Goal: Information Seeking & Learning: Learn about a topic

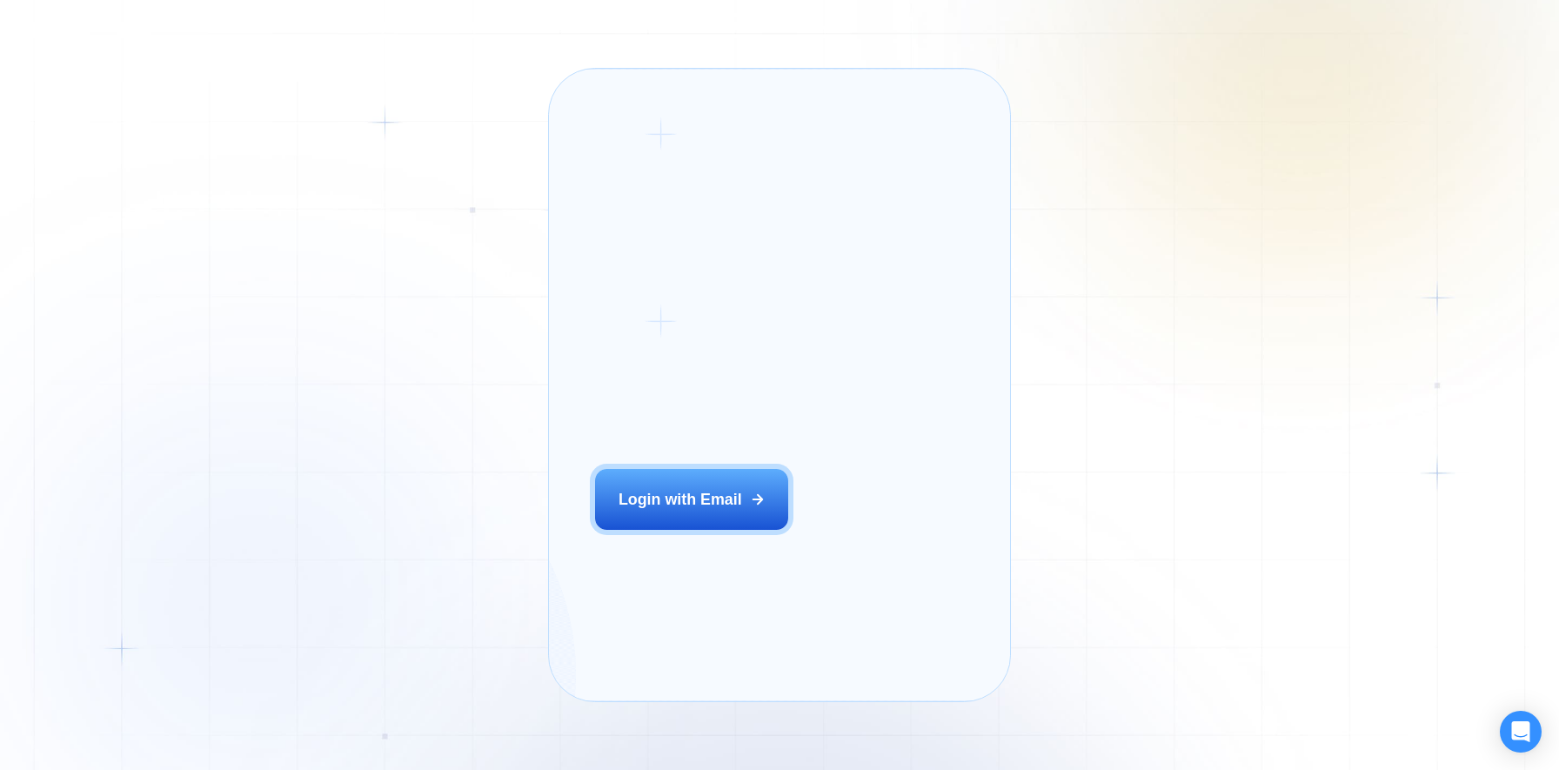
click at [723, 523] on div "Login ‍ Welcome to GigRadar. AI Business Manager for Agencies Login with Email" at bounding box center [717, 384] width 291 height 585
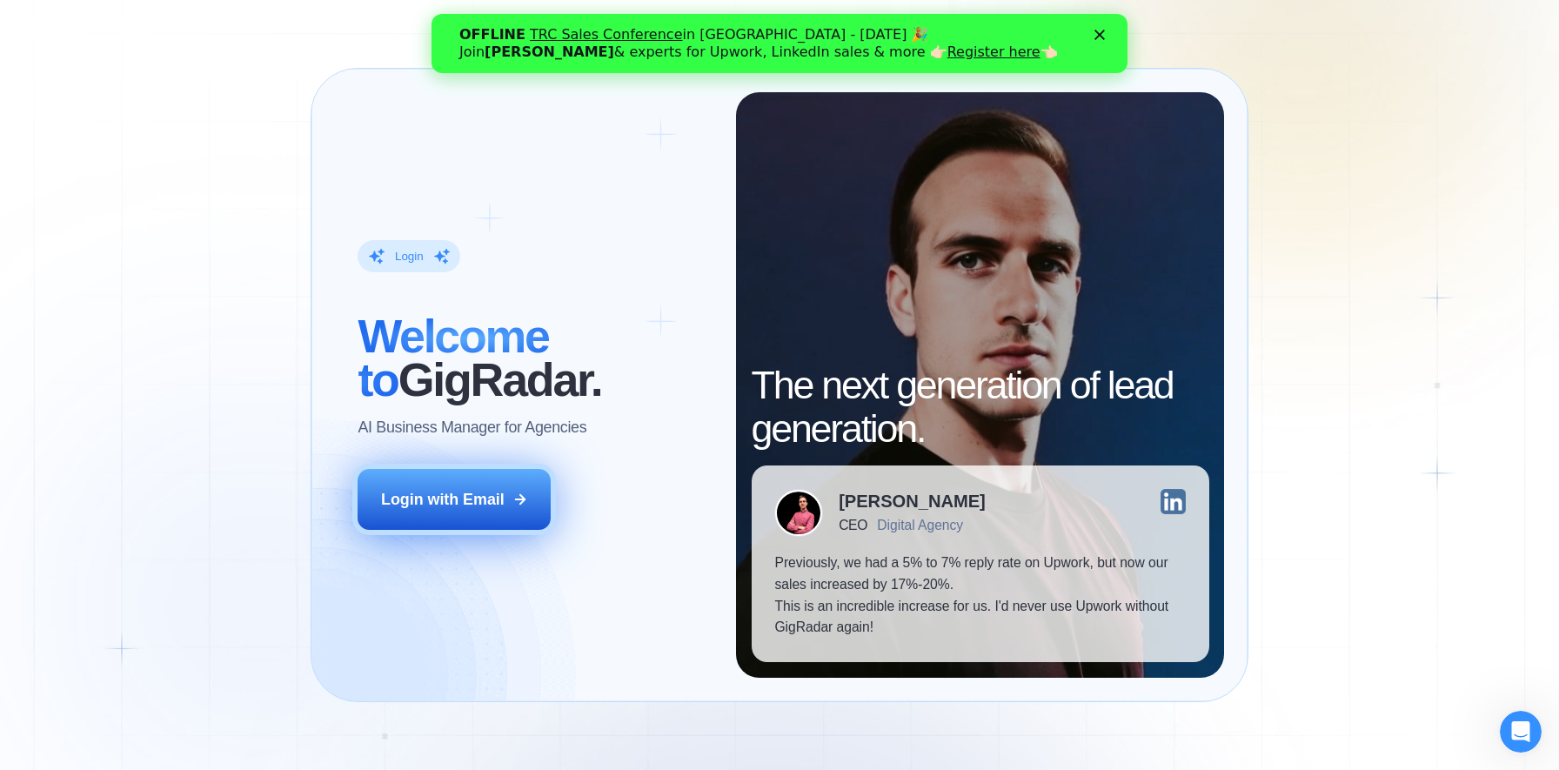
click at [486, 495] on div "Login with Email" at bounding box center [443, 500] width 124 height 22
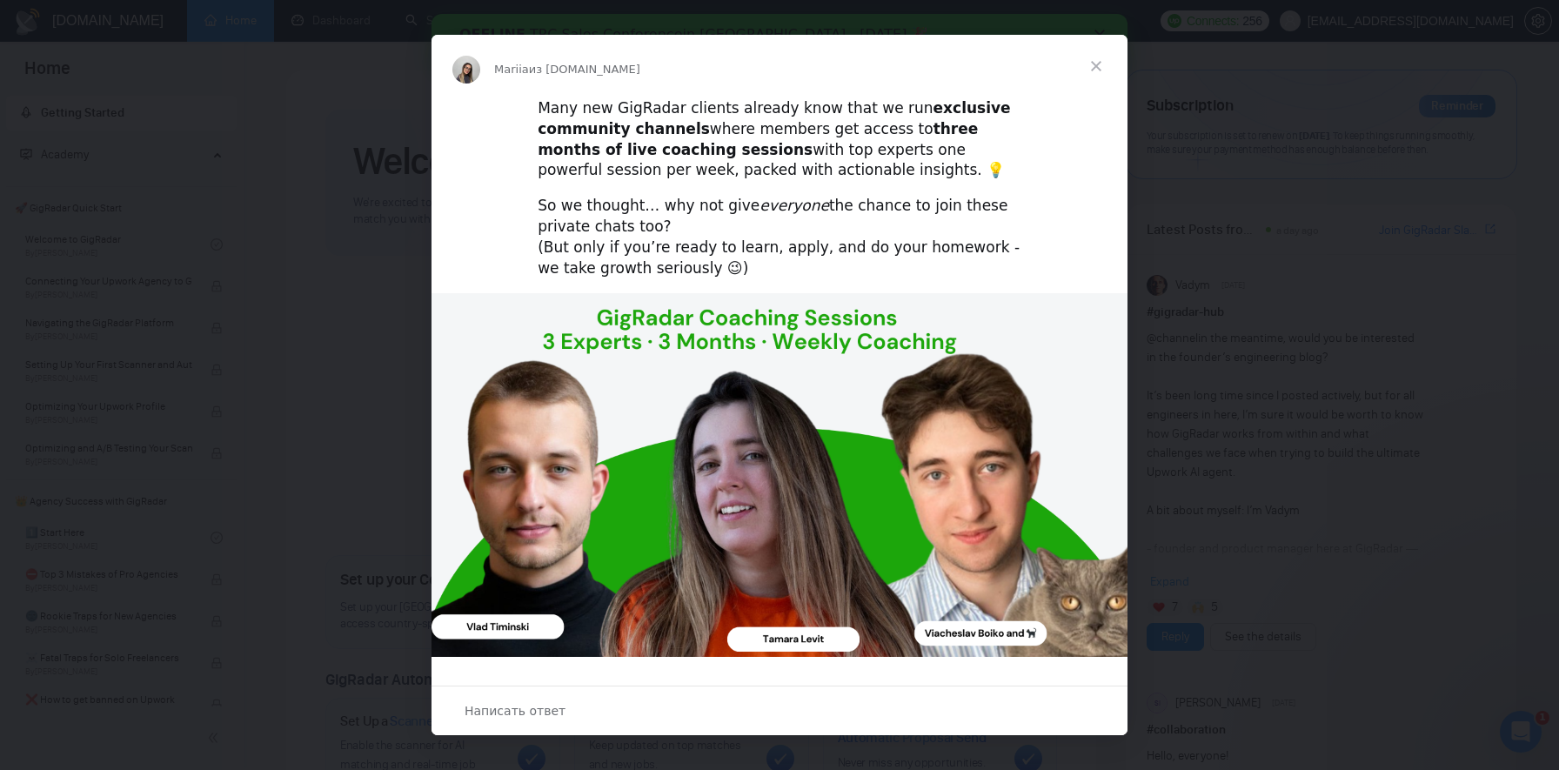
click at [1095, 59] on span "Закрыть" at bounding box center [1096, 66] width 63 height 63
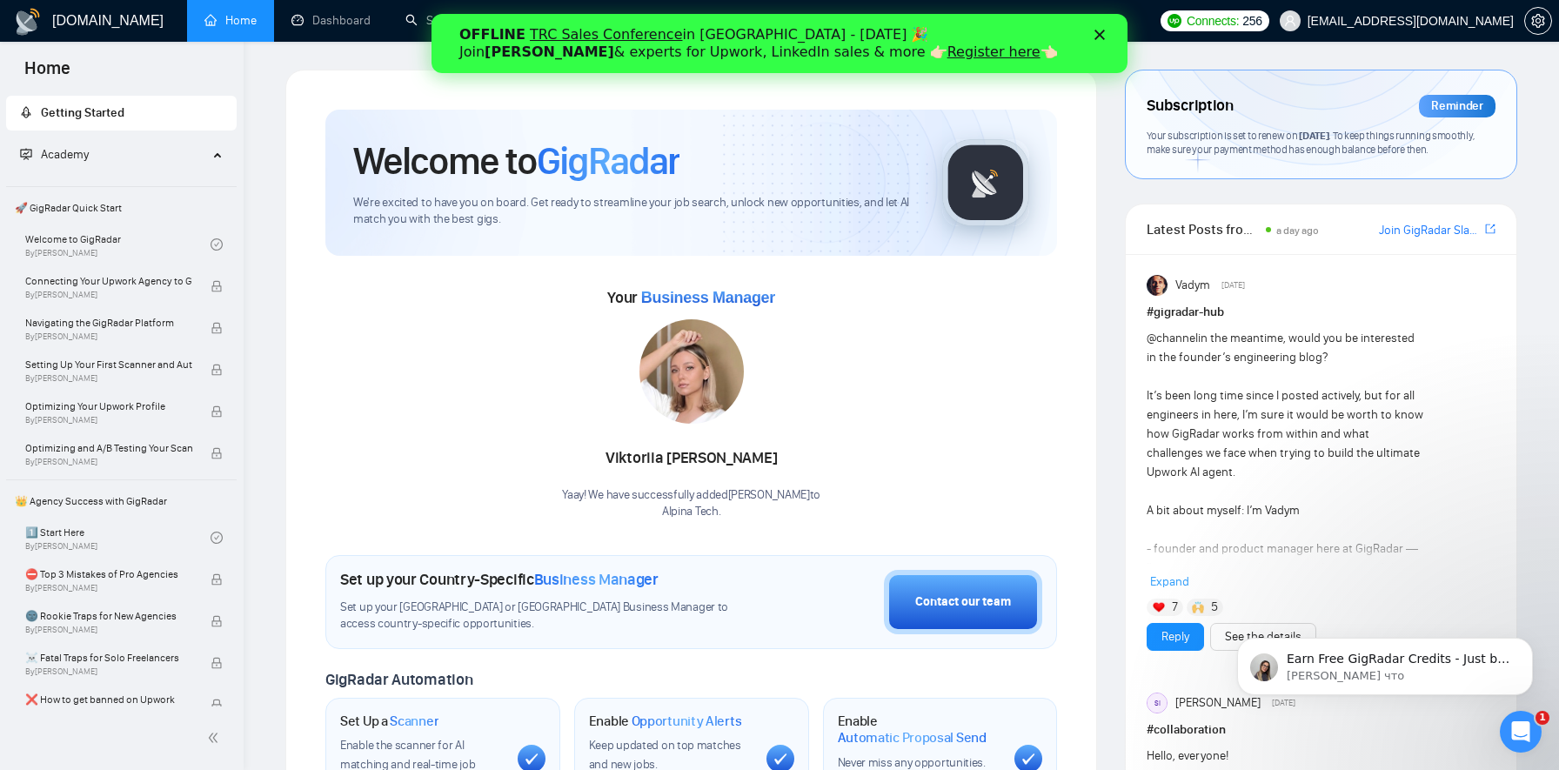
click at [1103, 37] on icon "Закрыть" at bounding box center [1100, 35] width 10 height 10
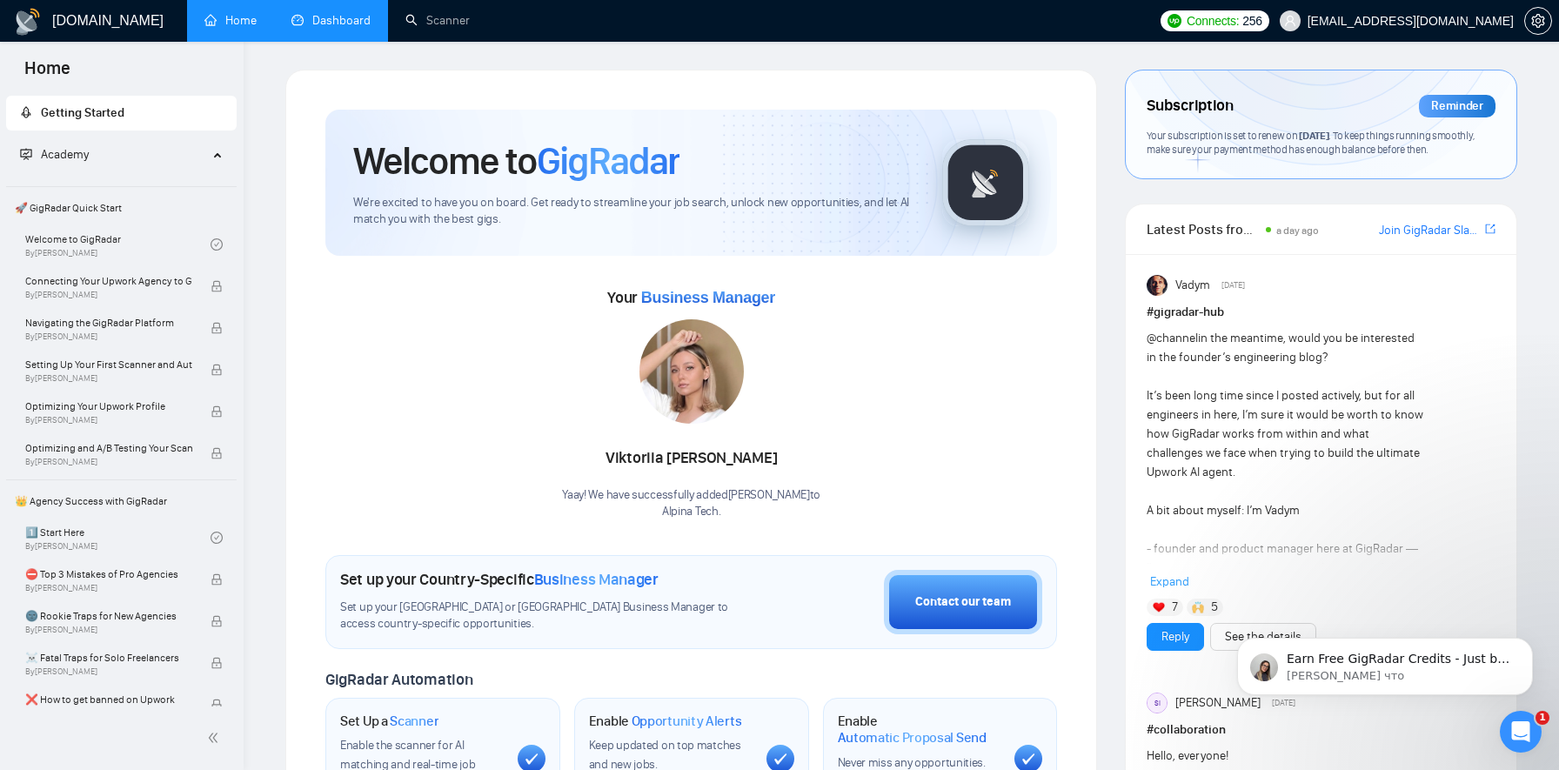
click at [332, 27] on link "Dashboard" at bounding box center [331, 20] width 79 height 15
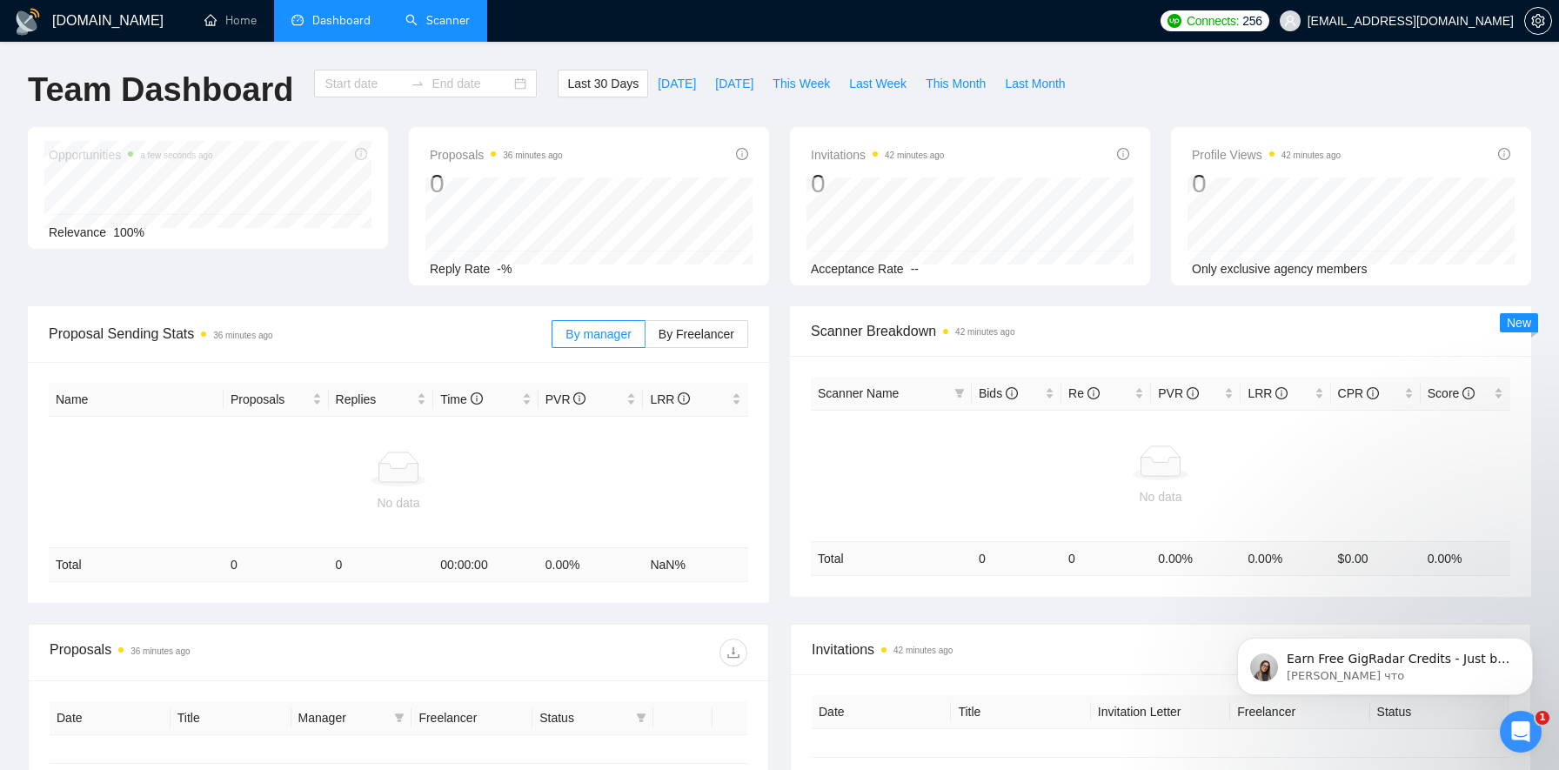
type input "[DATE]"
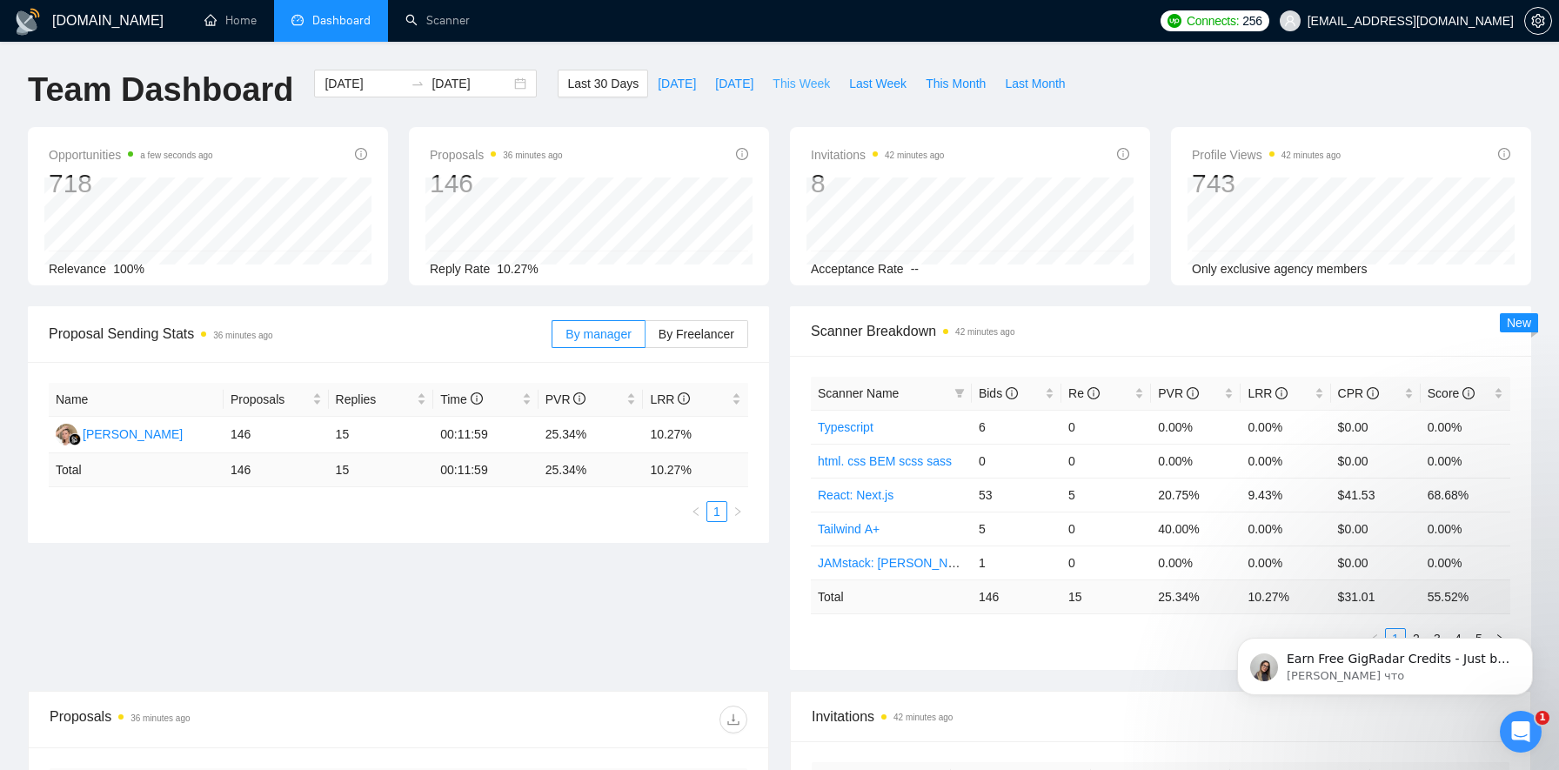
click at [809, 84] on span "This Week" at bounding box center [801, 83] width 57 height 19
type input "[DATE]"
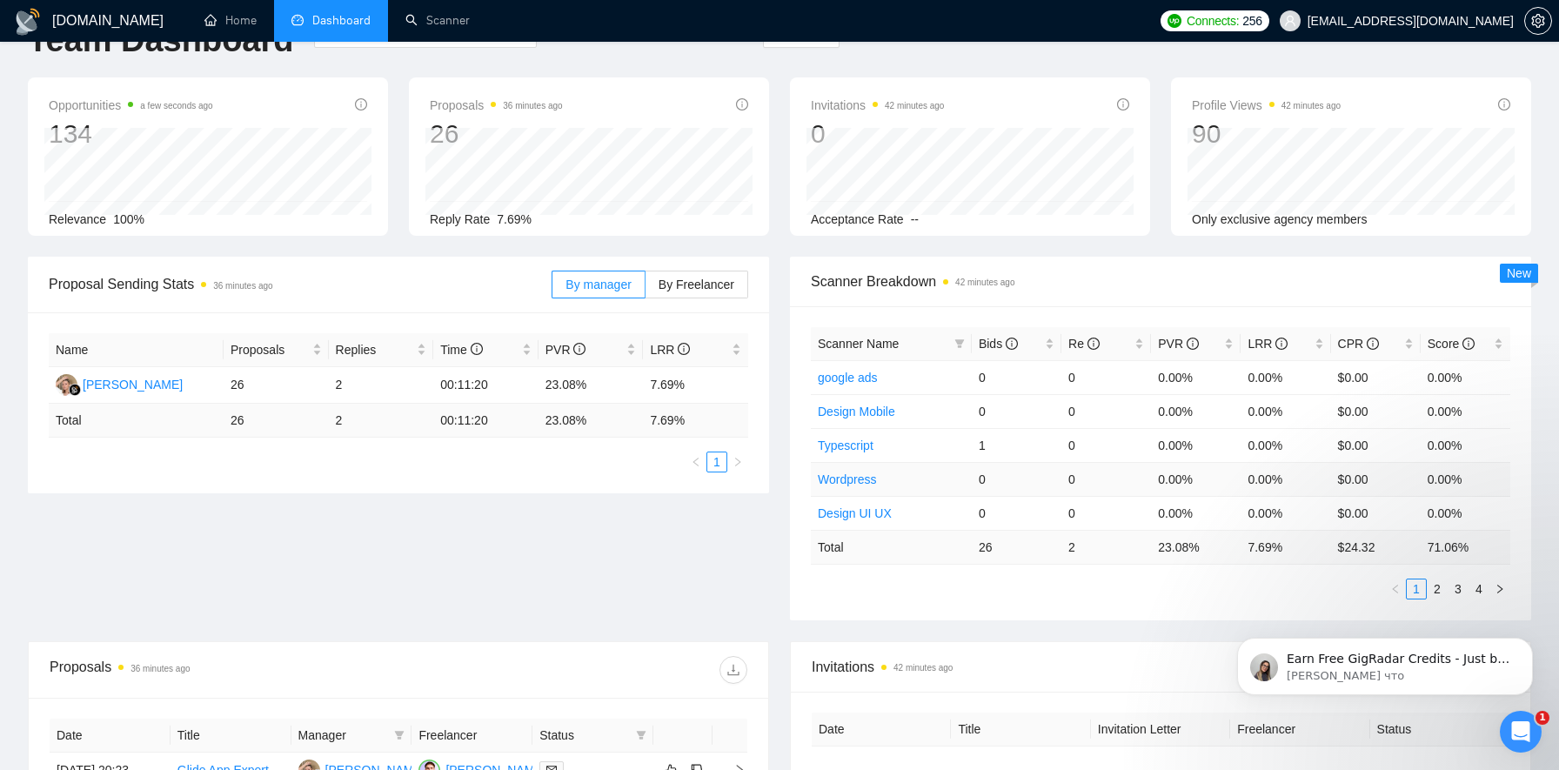
scroll to position [43, 0]
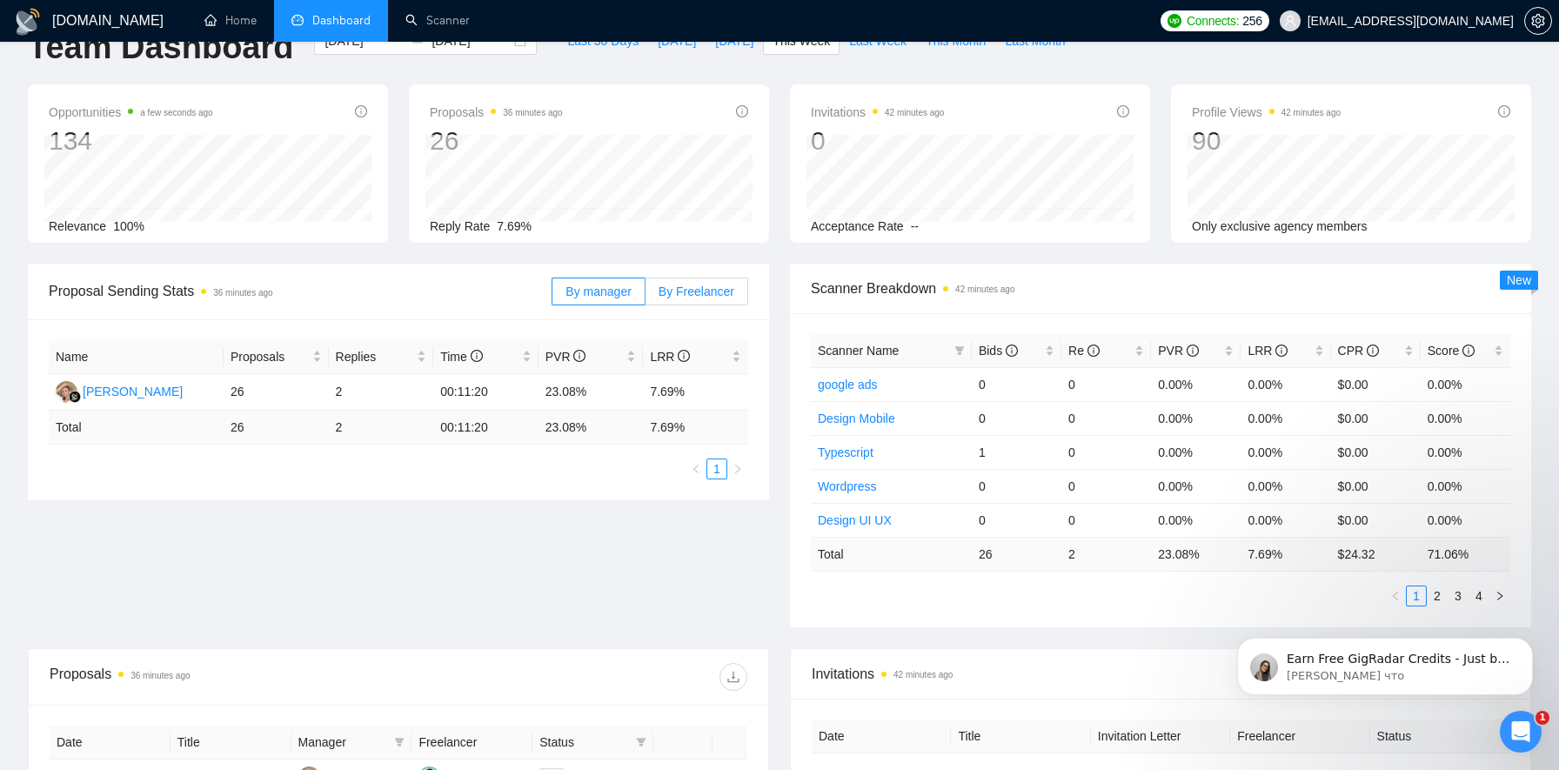
click at [680, 297] on span "By Freelancer" at bounding box center [697, 292] width 76 height 14
click at [646, 296] on input "By Freelancer" at bounding box center [646, 296] width 0 height 0
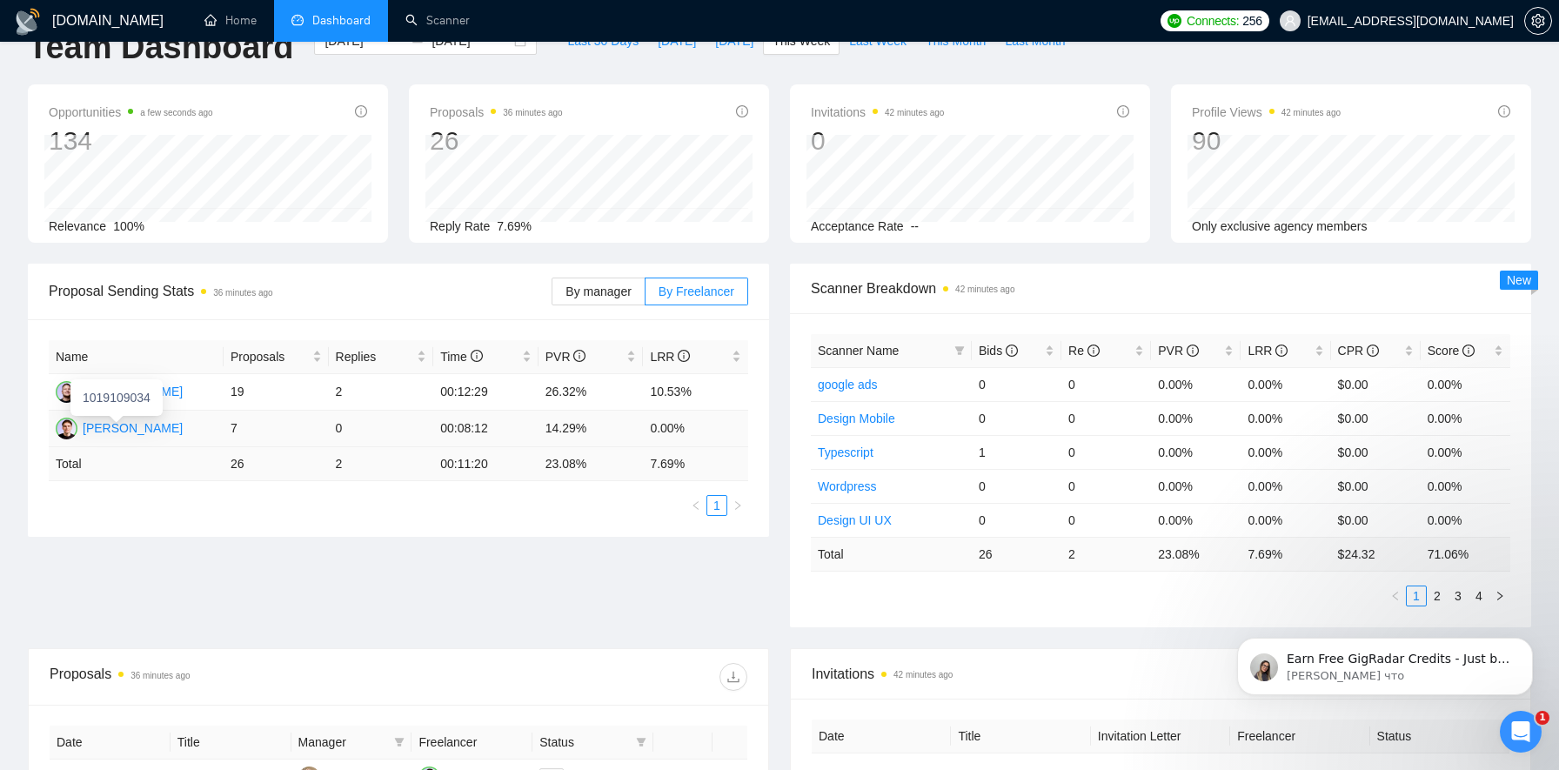
click at [144, 427] on div "[PERSON_NAME]" at bounding box center [133, 428] width 100 height 19
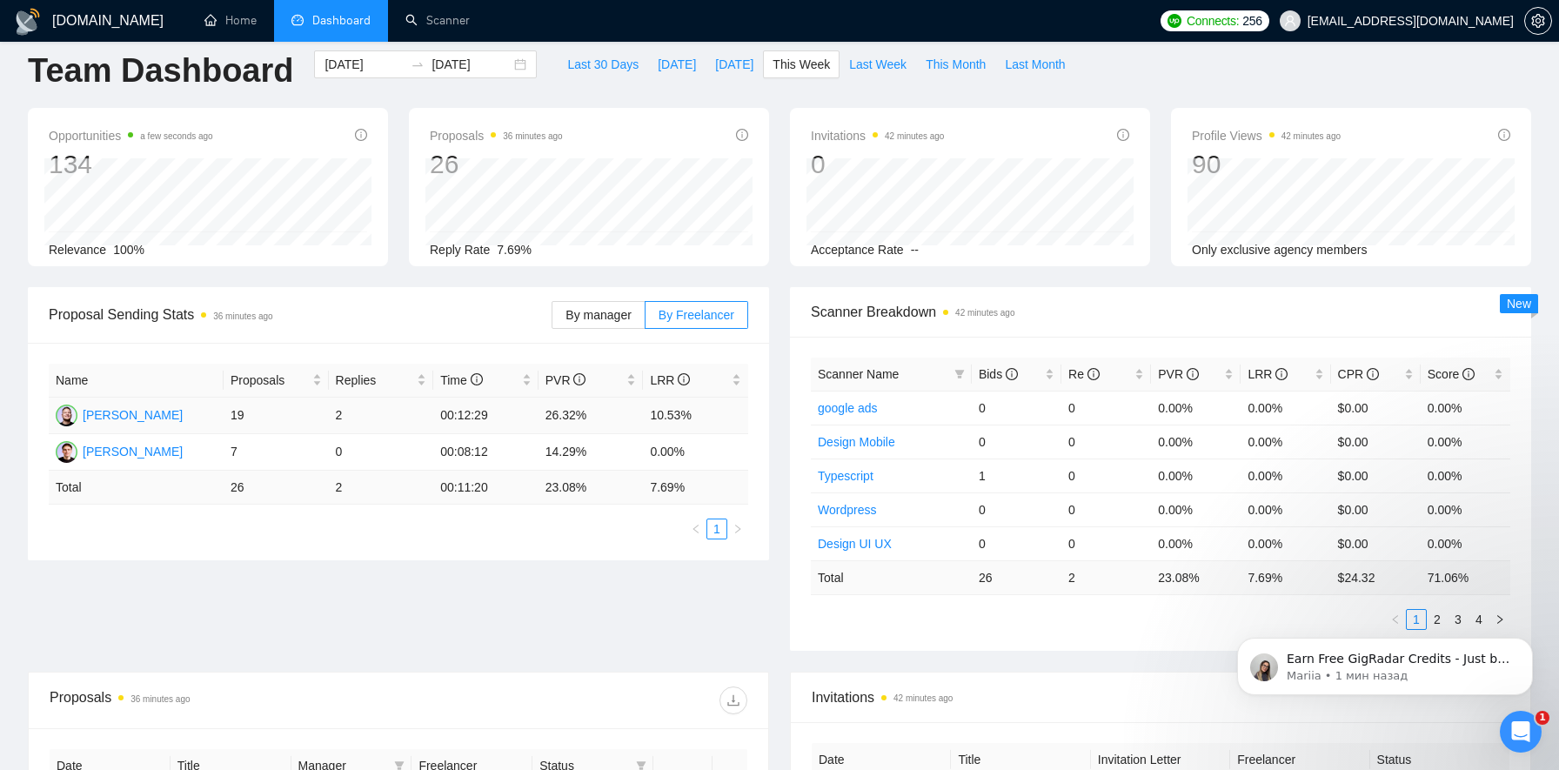
scroll to position [0, 0]
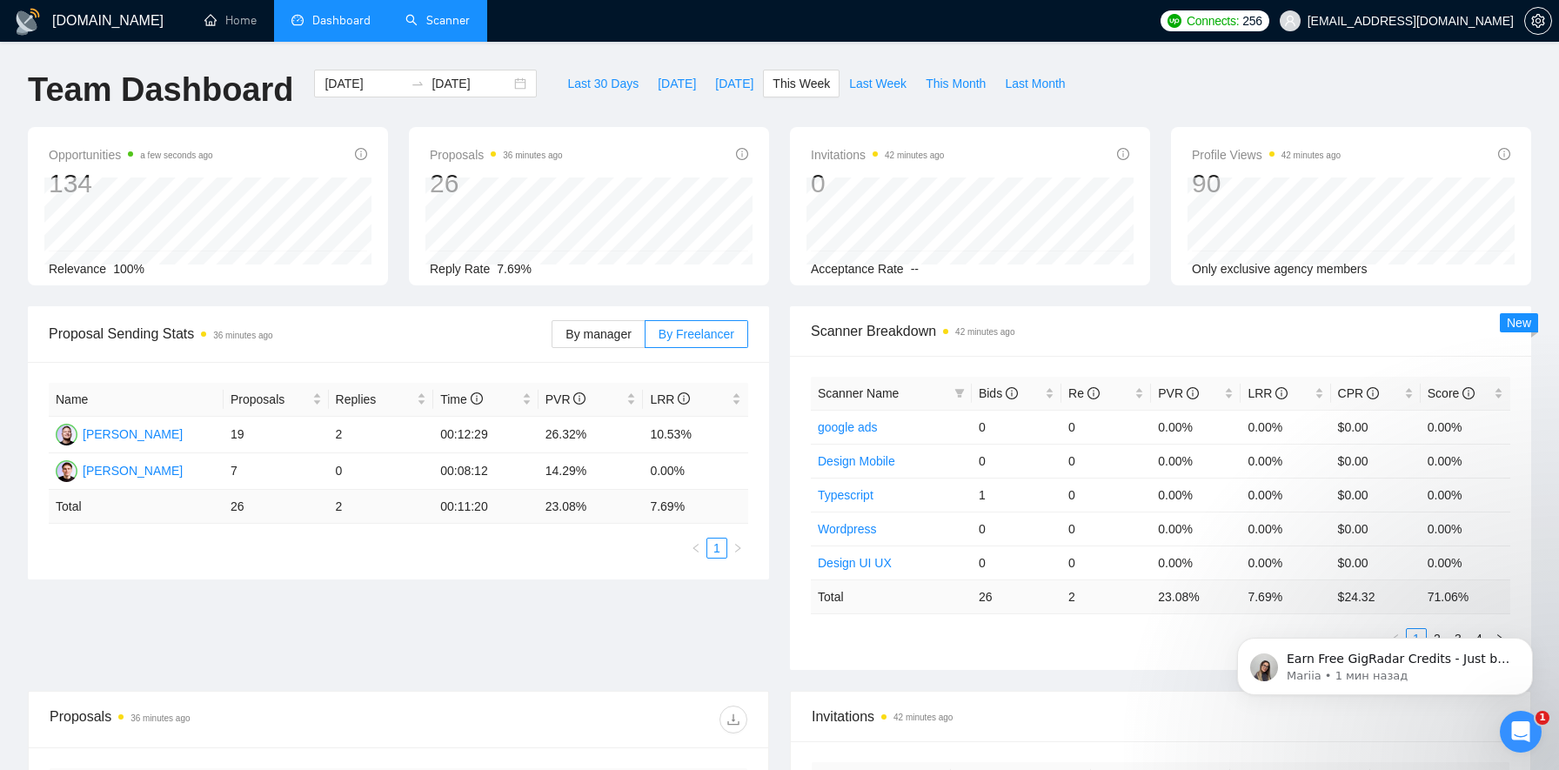
click at [434, 19] on link "Scanner" at bounding box center [438, 20] width 64 height 15
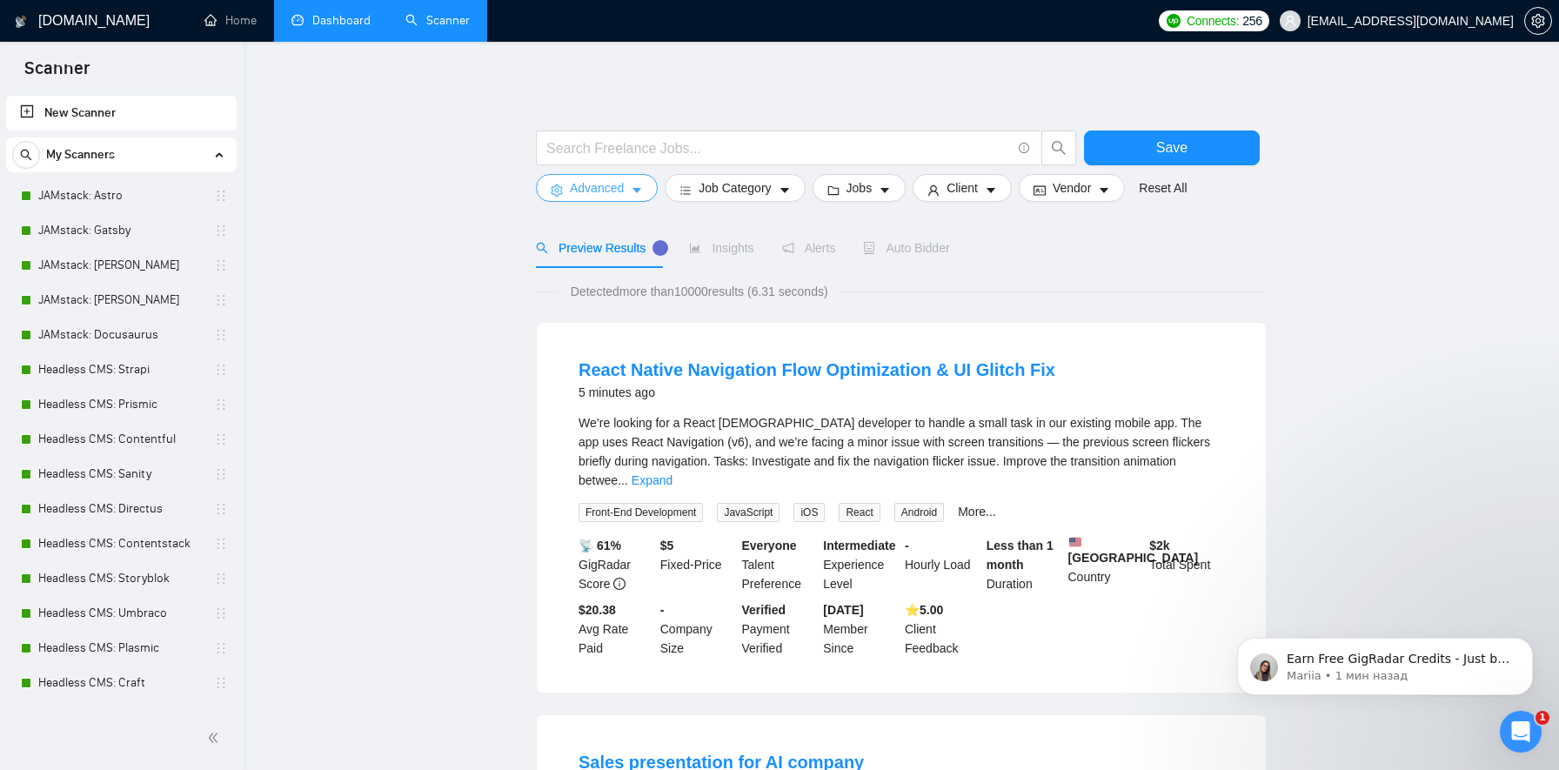
click at [651, 186] on button "Advanced" at bounding box center [597, 188] width 122 height 28
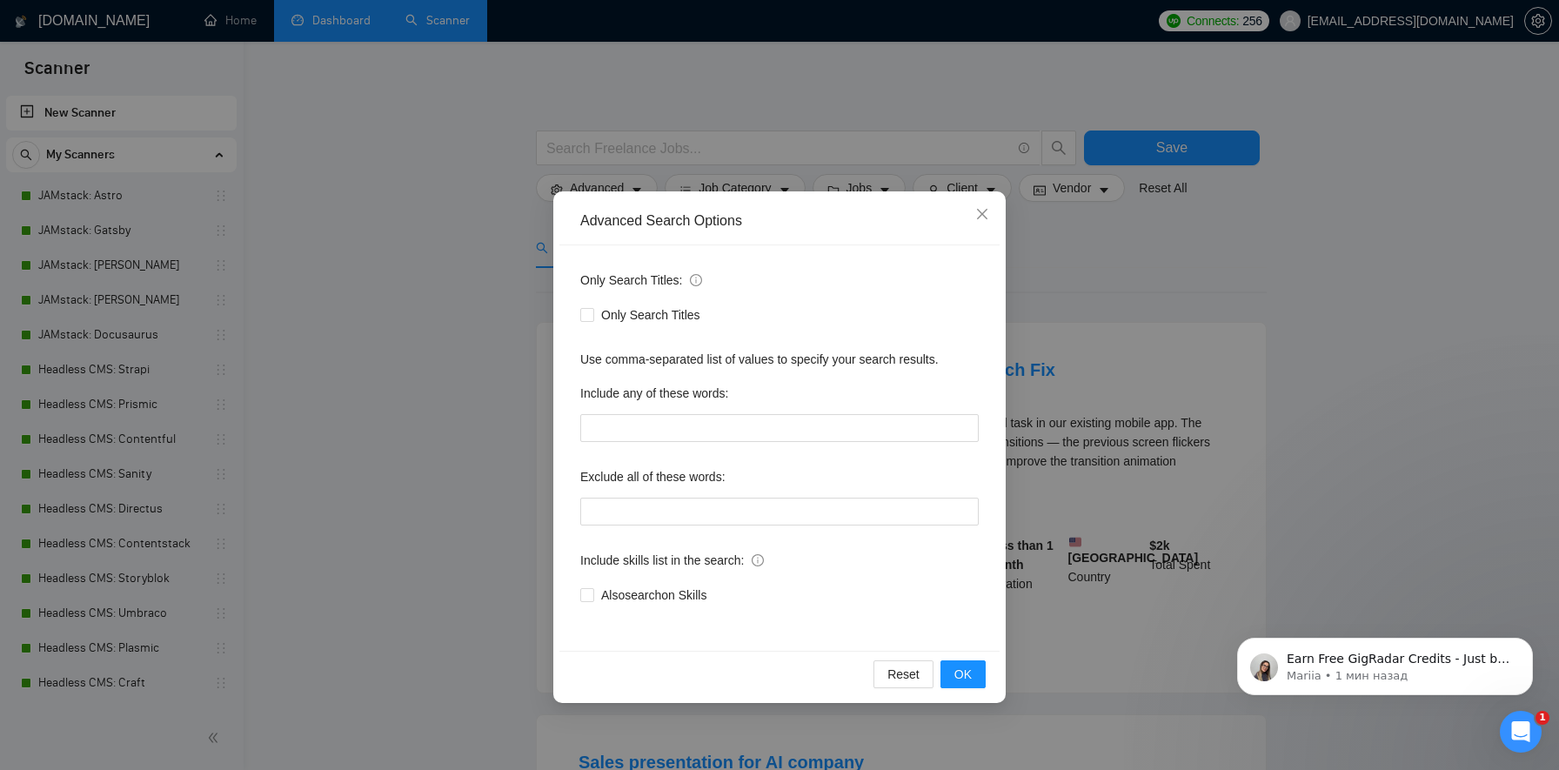
click at [463, 377] on div "Advanced Search Options Only Search Titles: Only Search Titles Use comma-separa…" at bounding box center [779, 385] width 1559 height 770
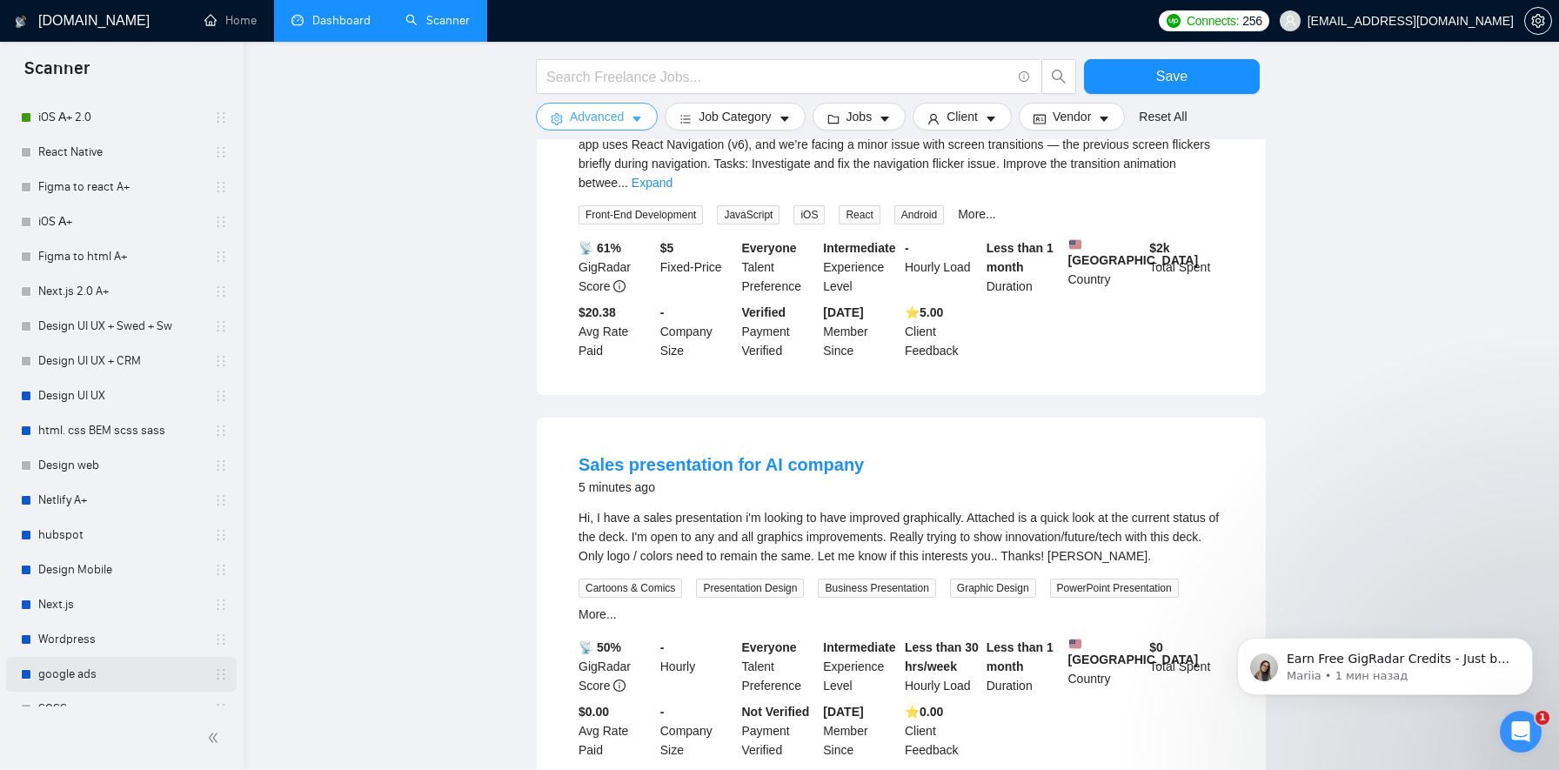
scroll to position [869, 0]
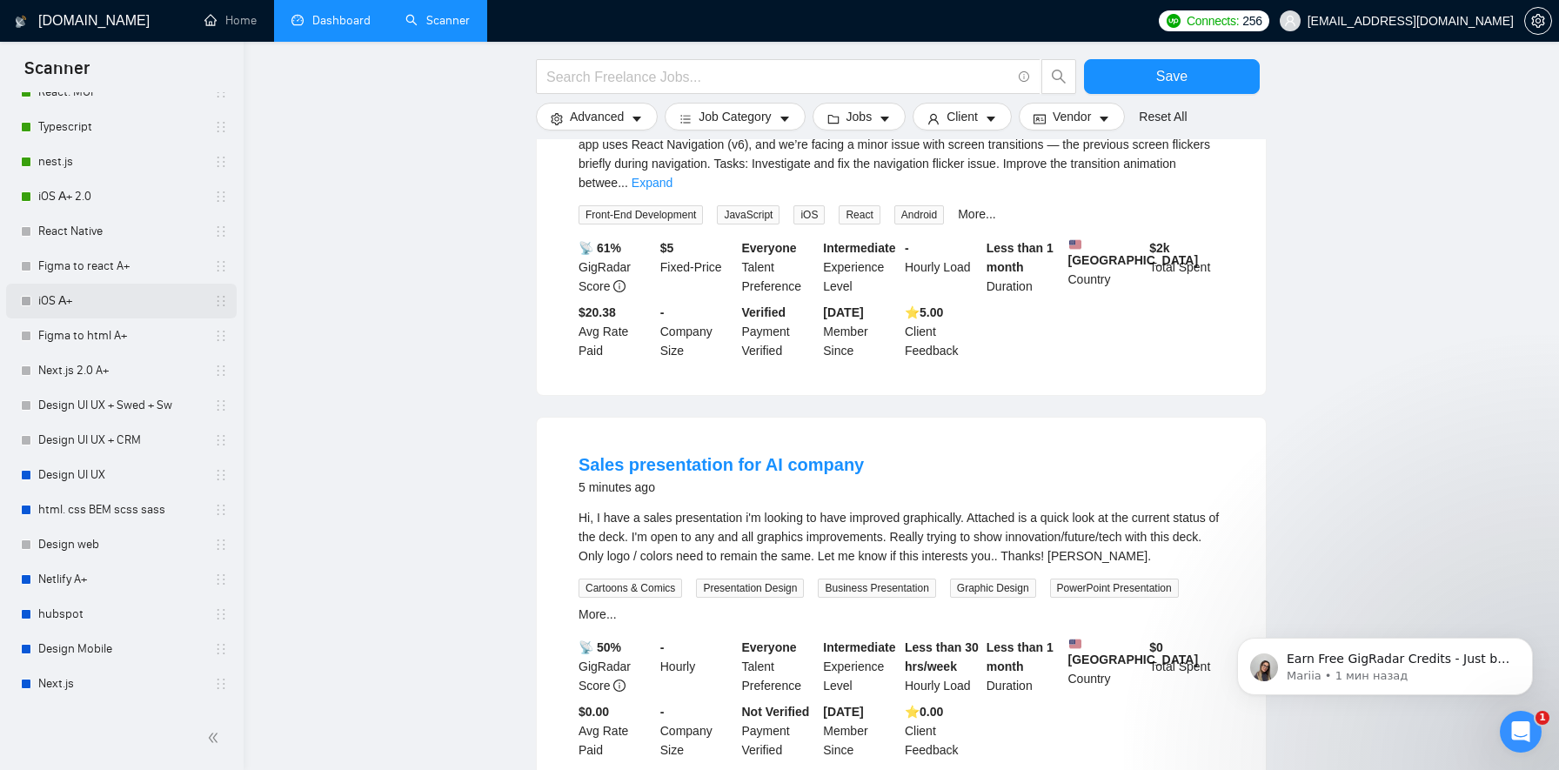
click at [55, 301] on link "iOS А+" at bounding box center [120, 301] width 165 height 35
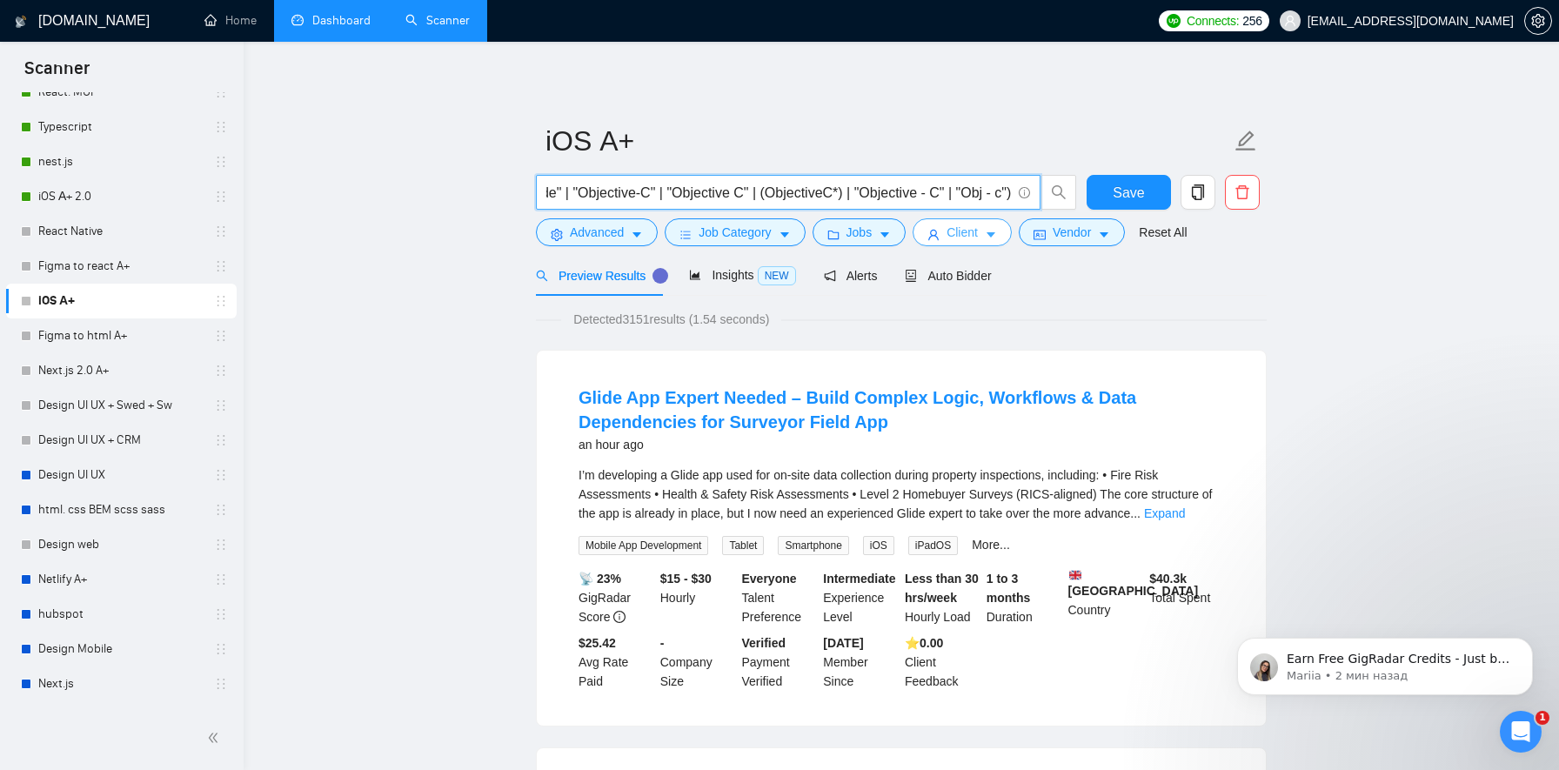
scroll to position [0, 462]
drag, startPoint x: 600, startPoint y: 193, endPoint x: 1011, endPoint y: 225, distance: 412.9
click at [1011, 225] on form "iOS А+ ((iOS*) | "i os" | (swift*) | (ARKit*) | "AR Kit" | (Mac*) | (Xcode*) | …" at bounding box center [901, 184] width 731 height 142
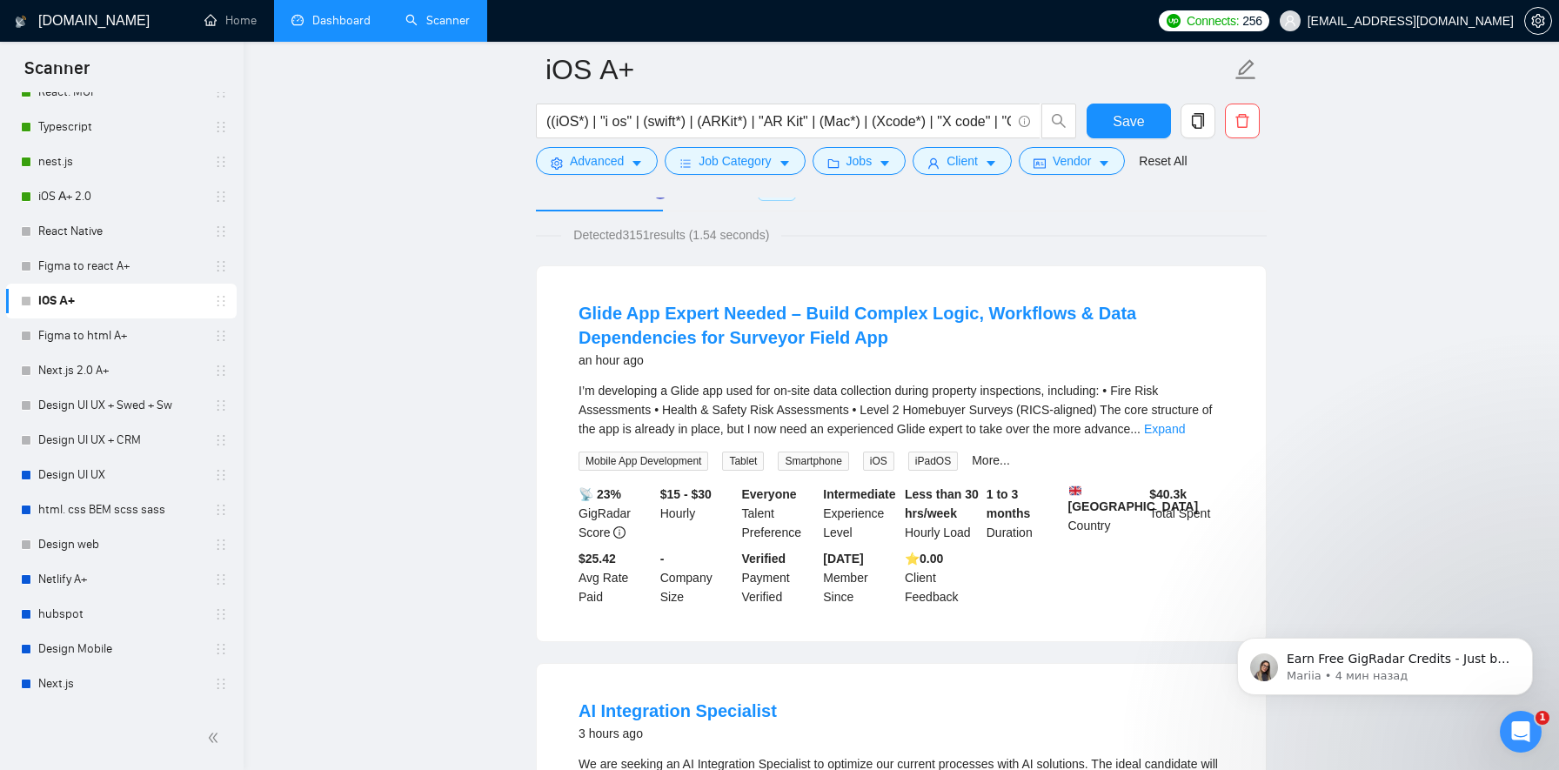
scroll to position [135, 0]
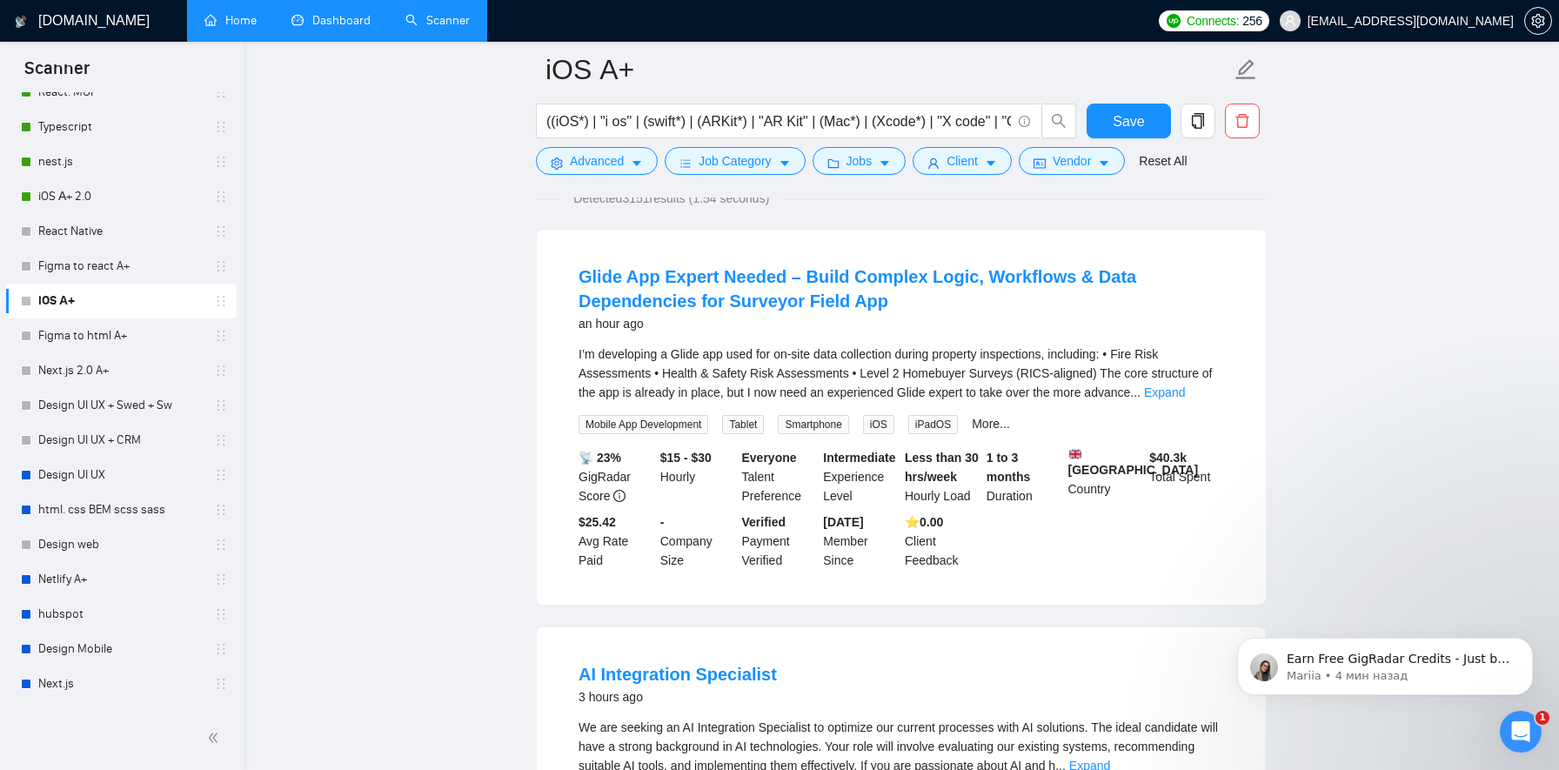
click at [225, 13] on link "Home" at bounding box center [231, 20] width 52 height 15
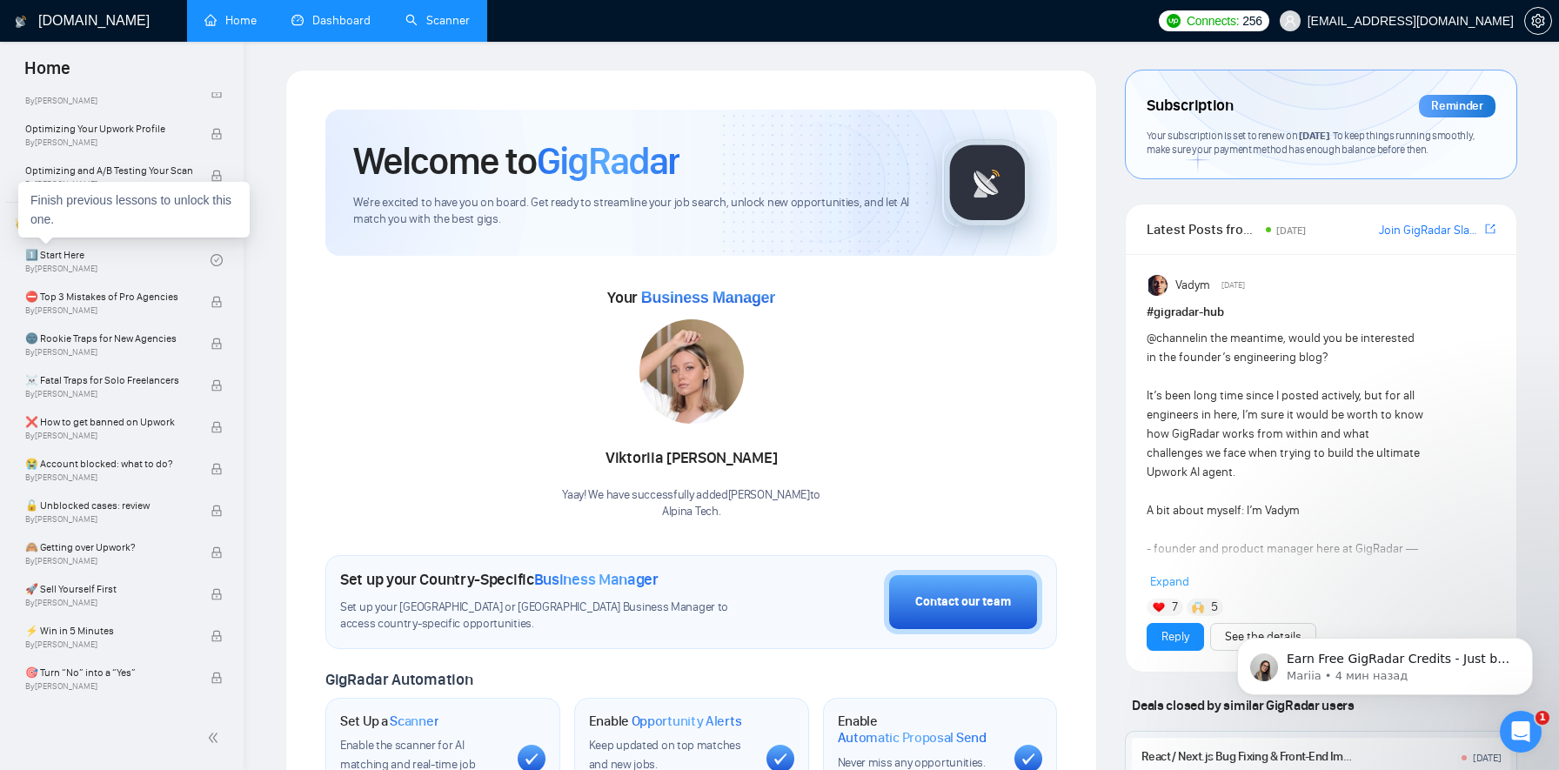
scroll to position [282, 0]
click at [338, 16] on link "Dashboard" at bounding box center [331, 20] width 79 height 15
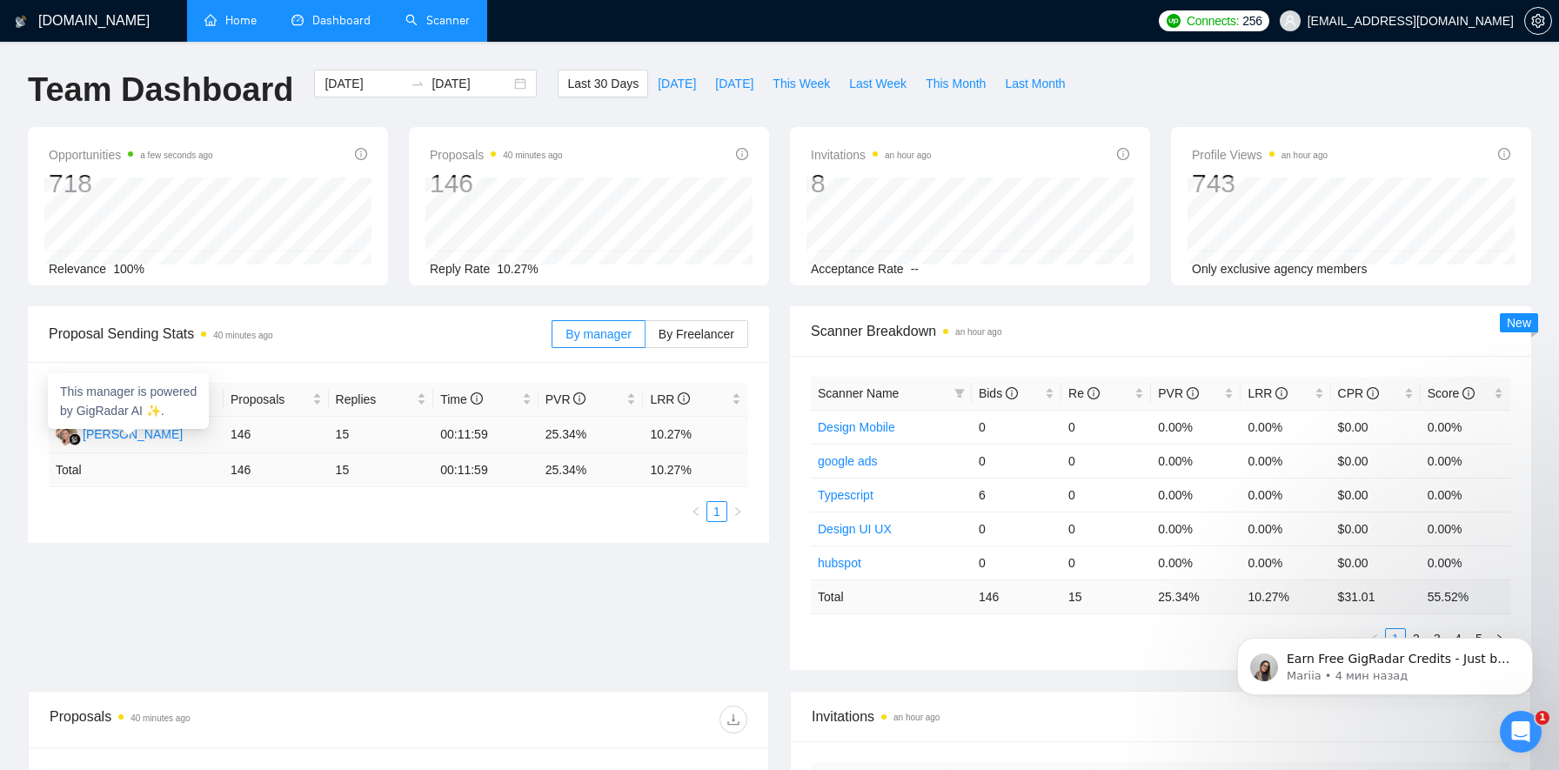
click at [117, 436] on div "[PERSON_NAME]" at bounding box center [133, 434] width 100 height 19
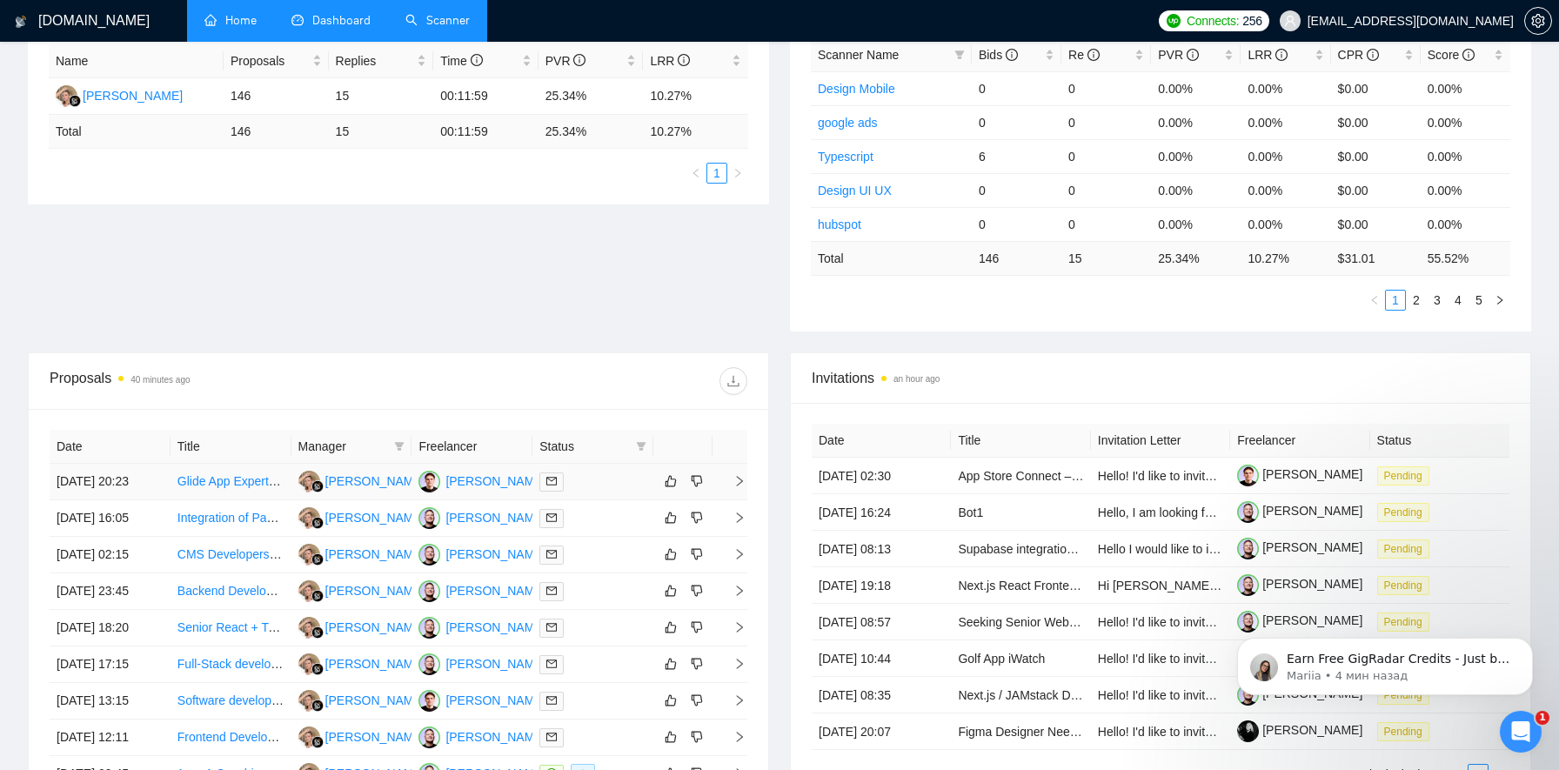
scroll to position [381, 0]
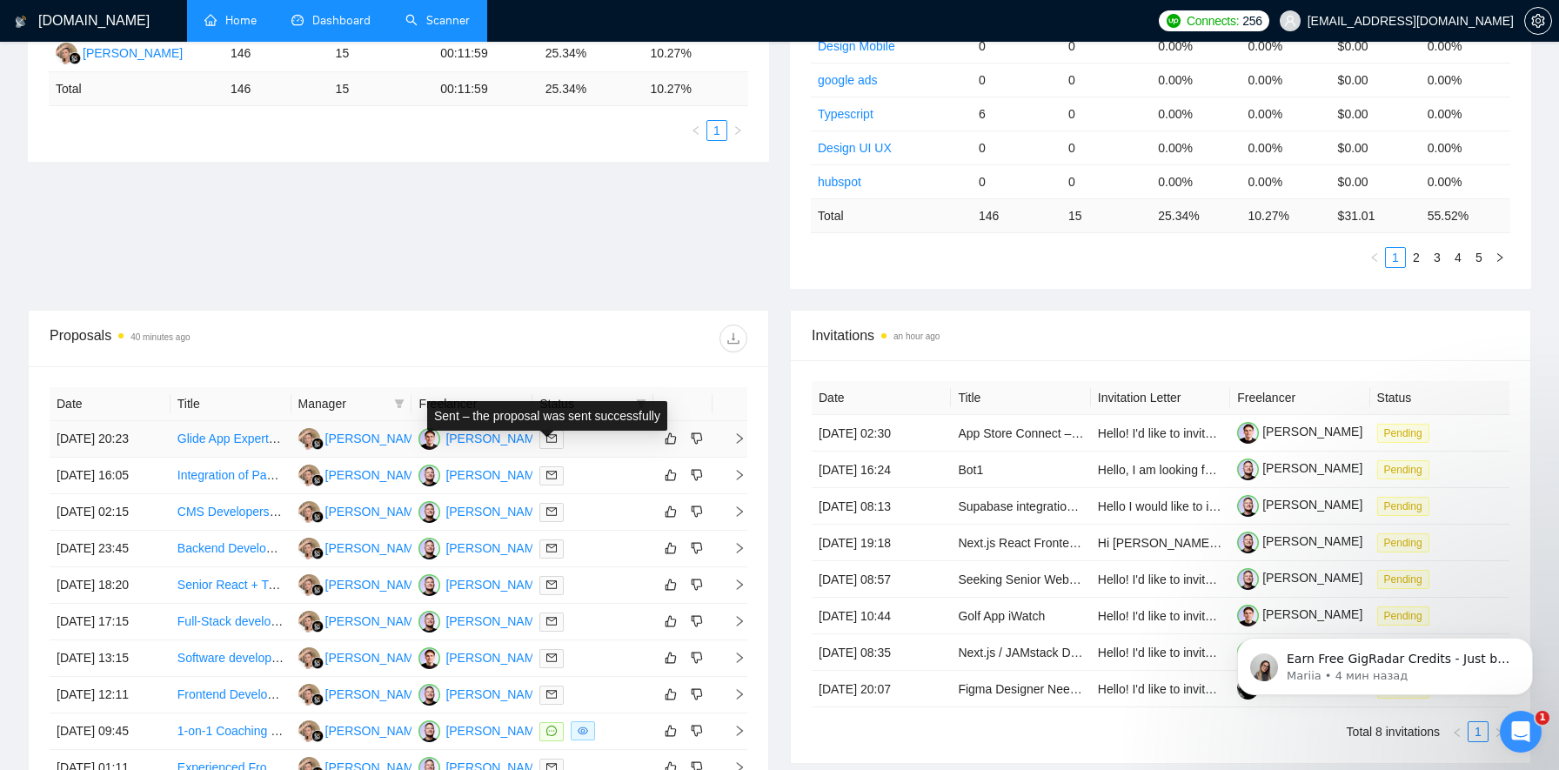
click at [553, 443] on icon "mail" at bounding box center [552, 439] width 10 height 8
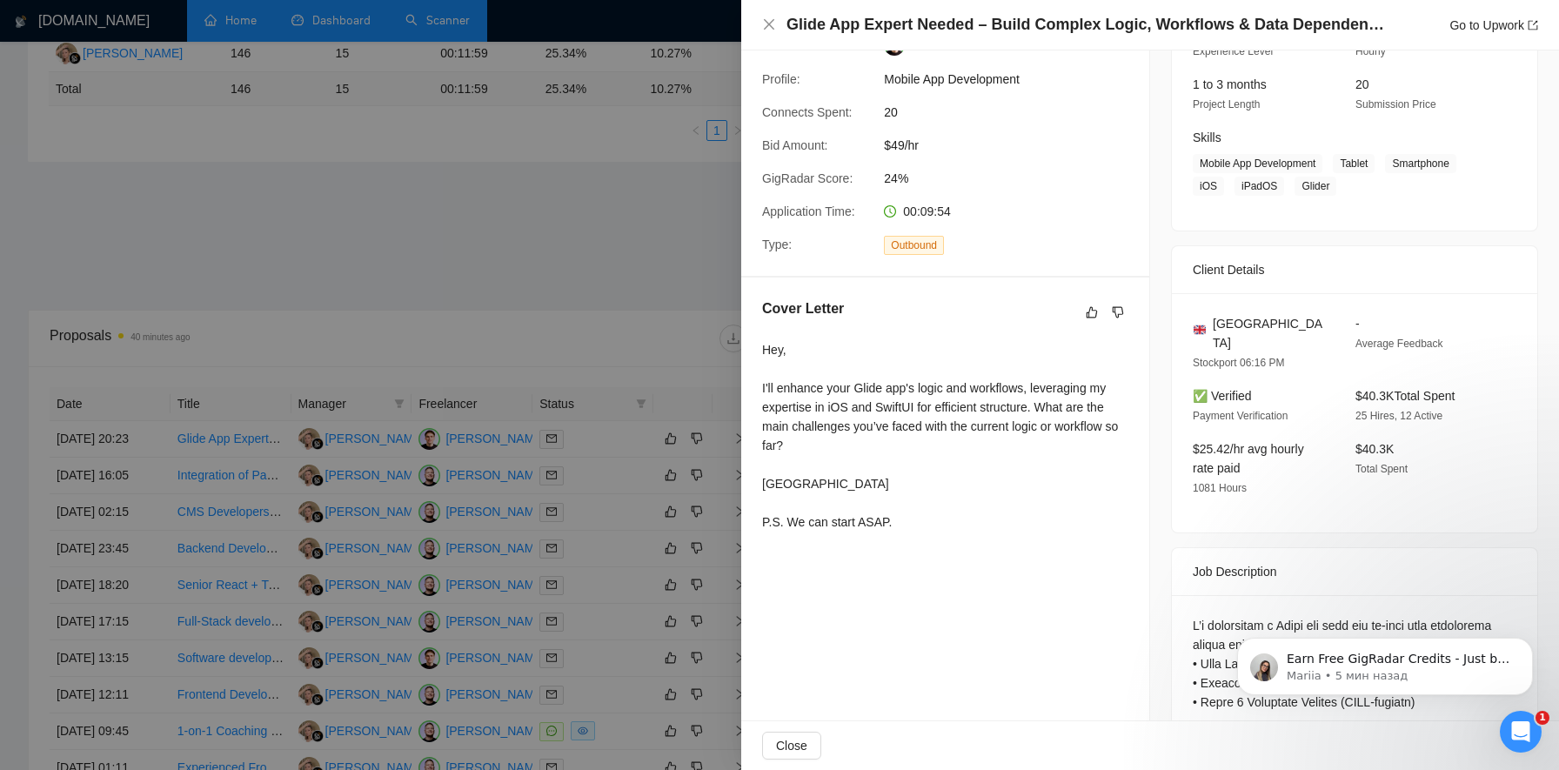
scroll to position [211, 0]
drag, startPoint x: 909, startPoint y: 533, endPoint x: 768, endPoint y: 542, distance: 142.1
click at [768, 530] on div "Hey, I'll enhance your Glide app's logic and workflows, leveraging my expertise…" at bounding box center [945, 434] width 366 height 191
click at [627, 276] on div at bounding box center [779, 385] width 1559 height 770
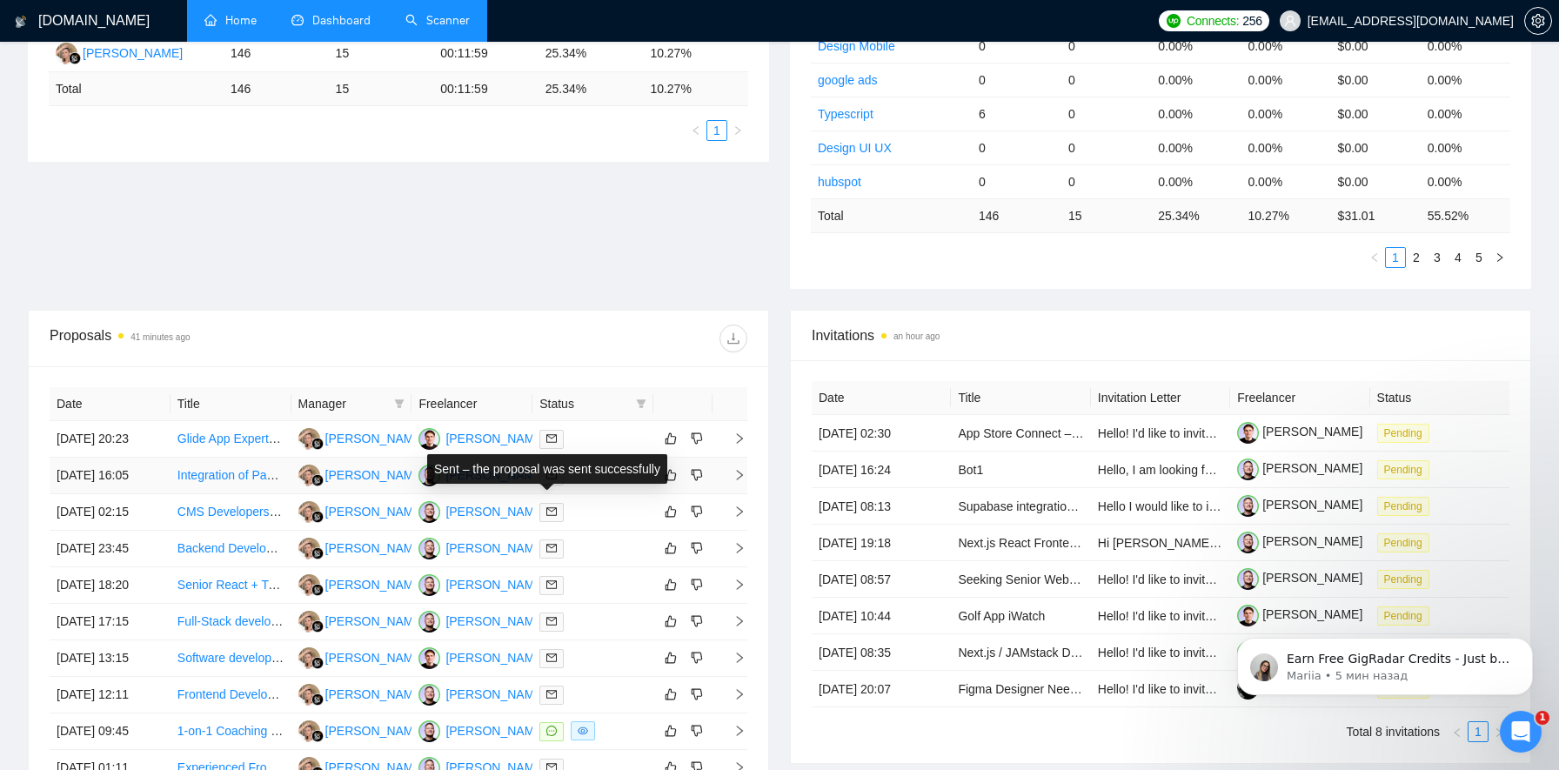
click at [547, 480] on icon "mail" at bounding box center [552, 475] width 10 height 10
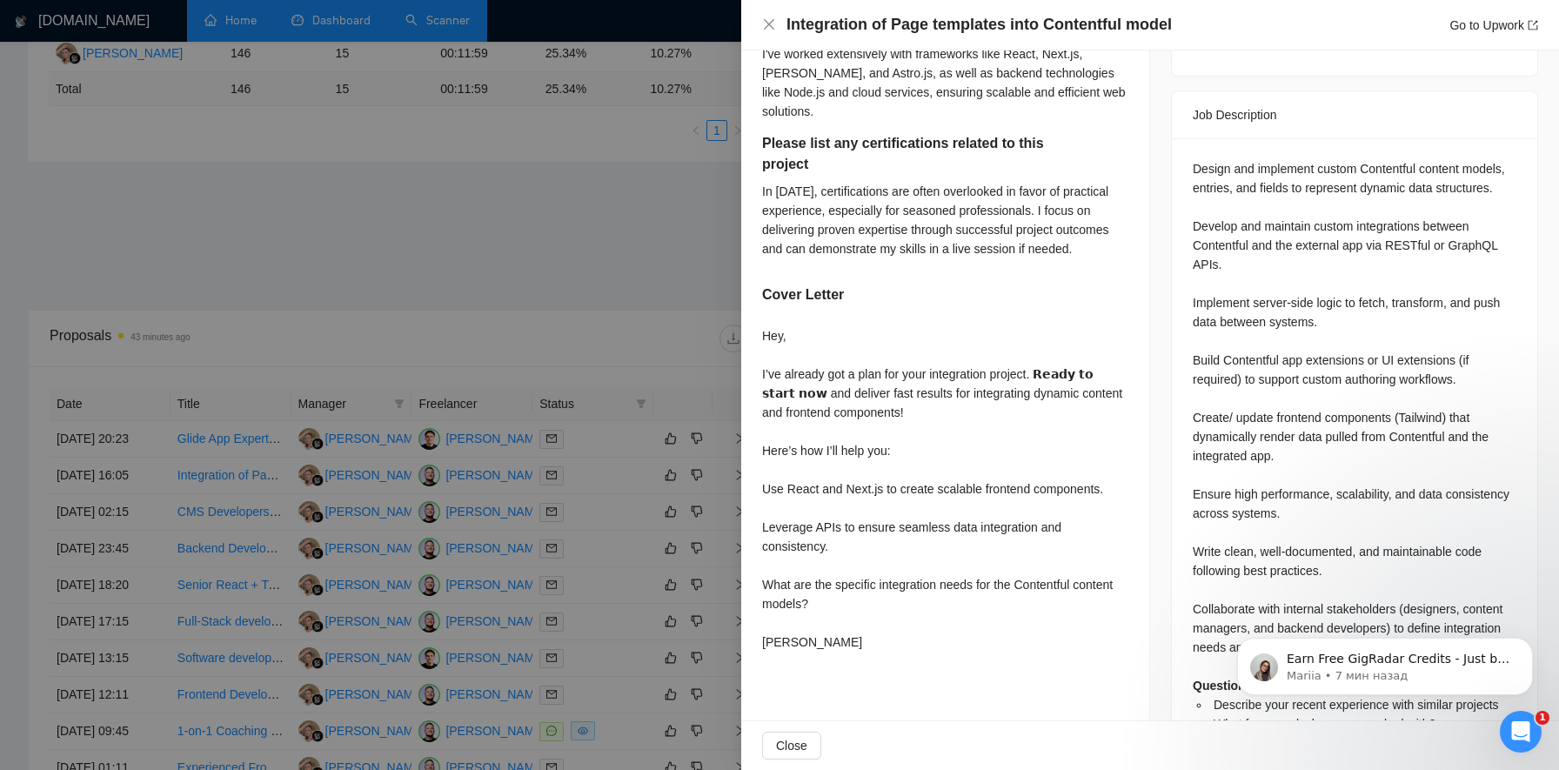
scroll to position [687, 0]
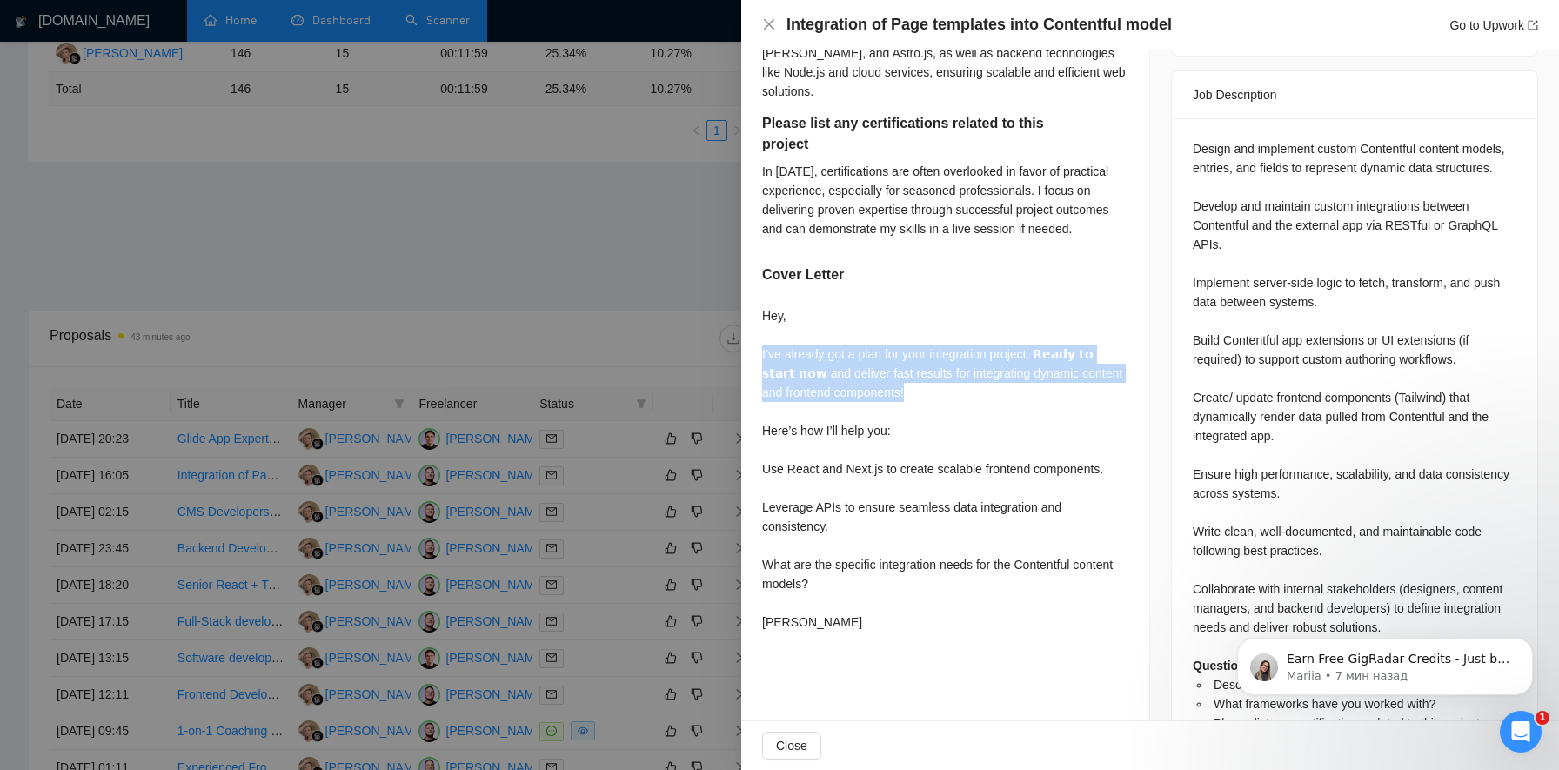
drag, startPoint x: 763, startPoint y: 373, endPoint x: 900, endPoint y: 409, distance: 141.2
click at [900, 409] on div "Hey, I’ve already got a plan for your integration project. 𝗥𝗲𝗮𝗱𝘆 𝘁𝗼 𝘀𝘁𝗮𝗿𝘁 𝗻𝗼𝘄 a…" at bounding box center [945, 468] width 366 height 325
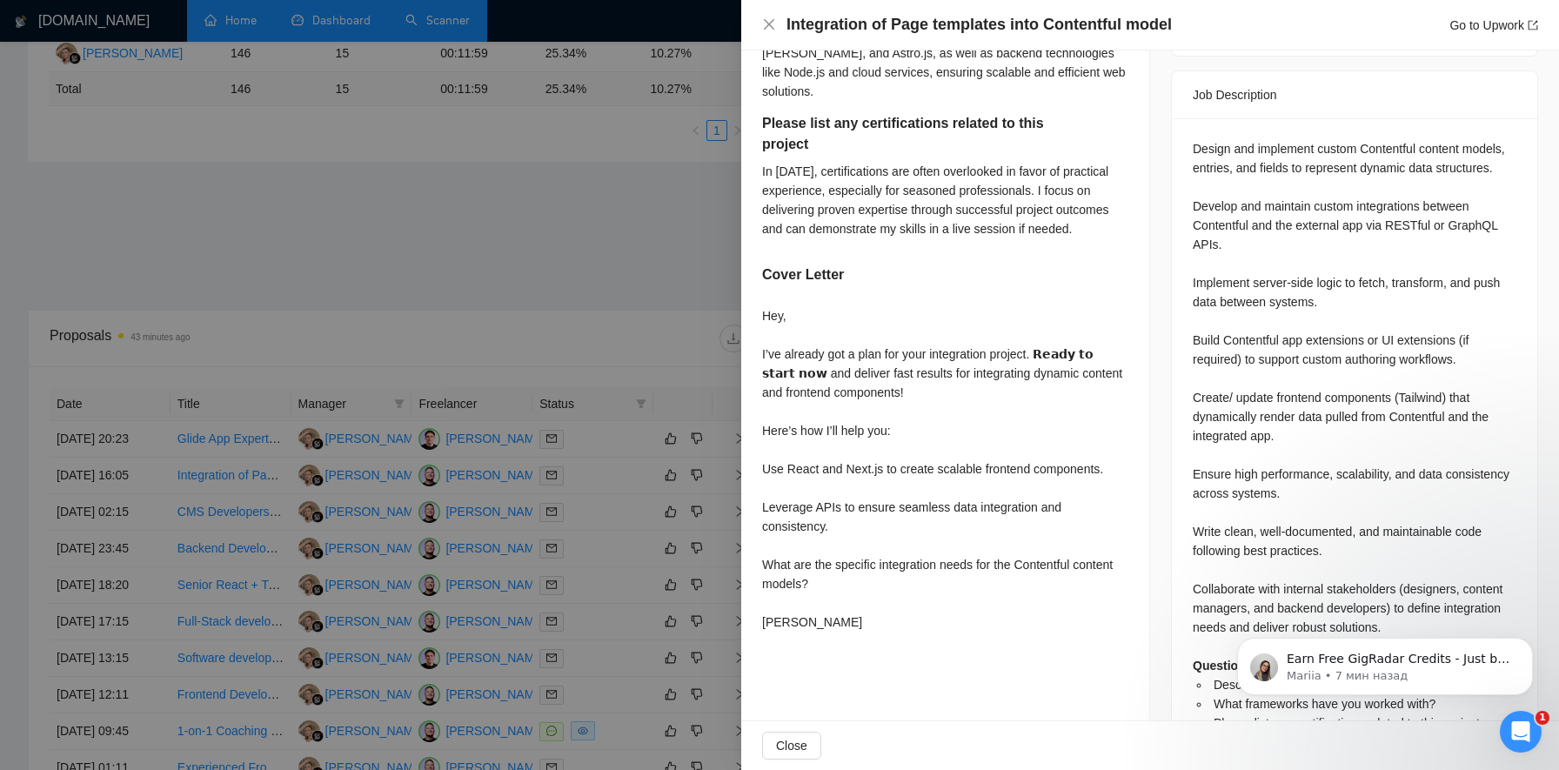
click at [921, 396] on div "Hey, I’ve already got a plan for your integration project. 𝗥𝗲𝗮𝗱𝘆 𝘁𝗼 𝘀𝘁𝗮𝗿𝘁 𝗻𝗼𝘄 a…" at bounding box center [945, 468] width 366 height 325
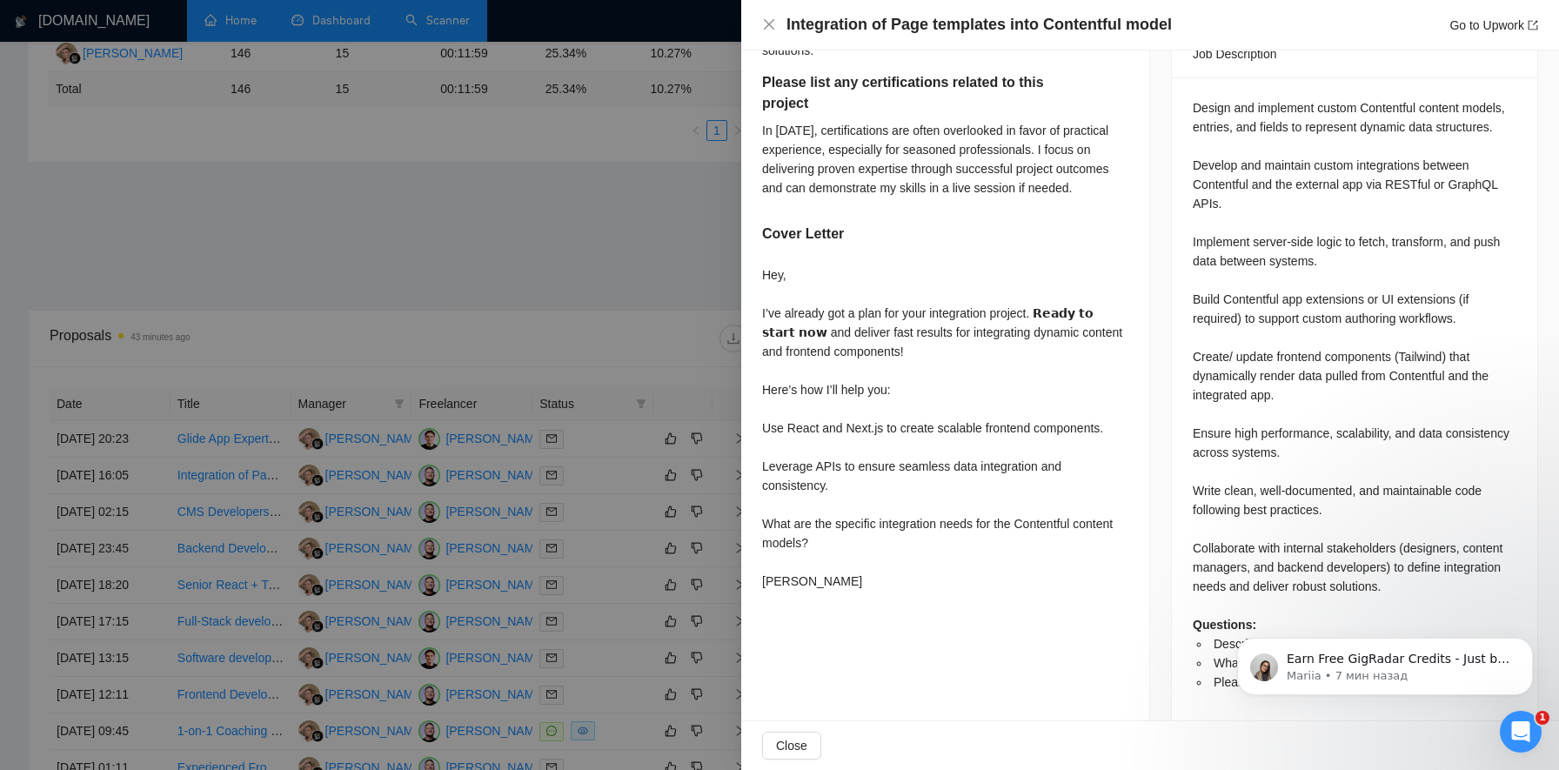
scroll to position [751, 0]
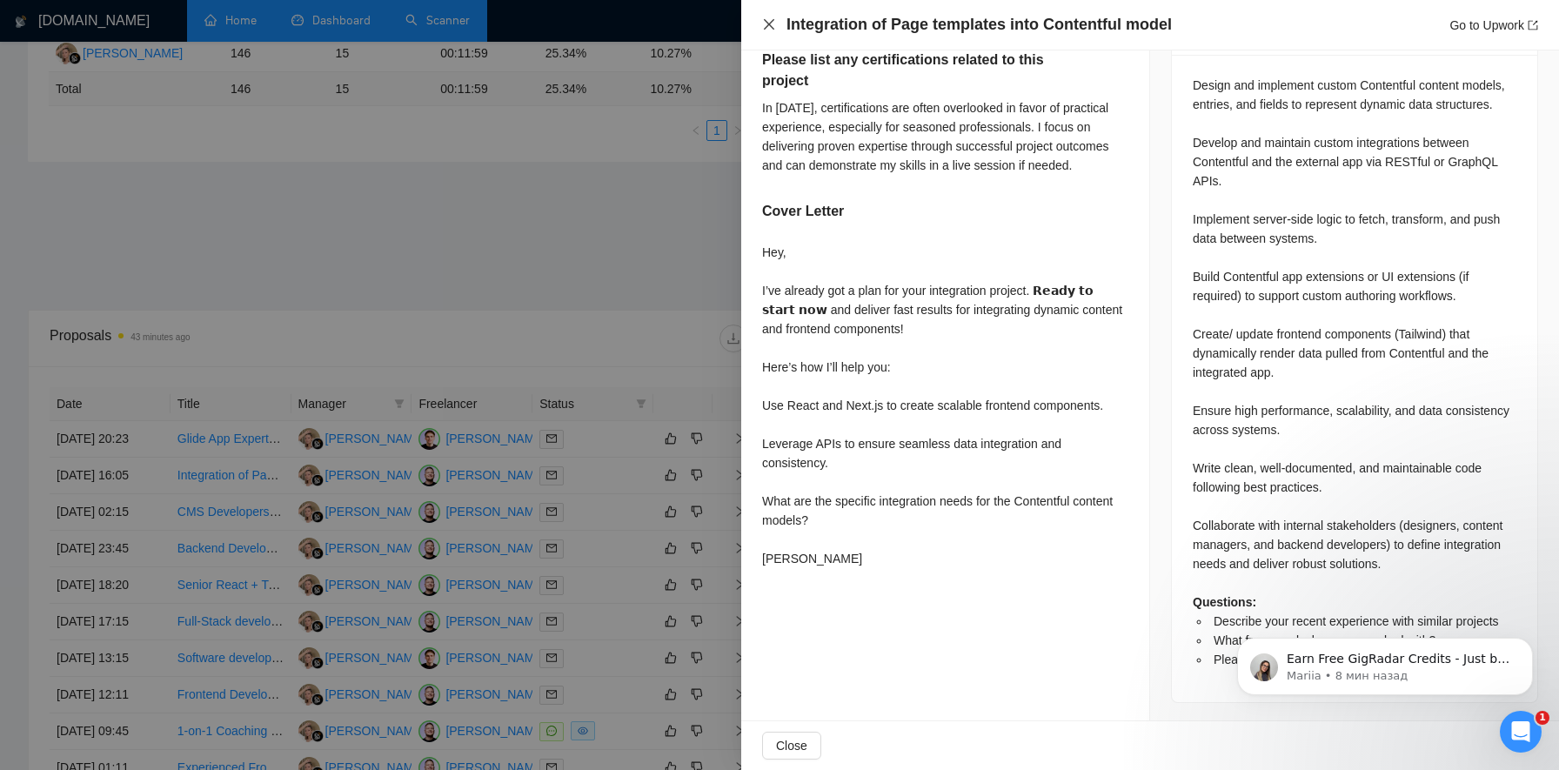
click at [770, 23] on icon "close" at bounding box center [769, 24] width 10 height 10
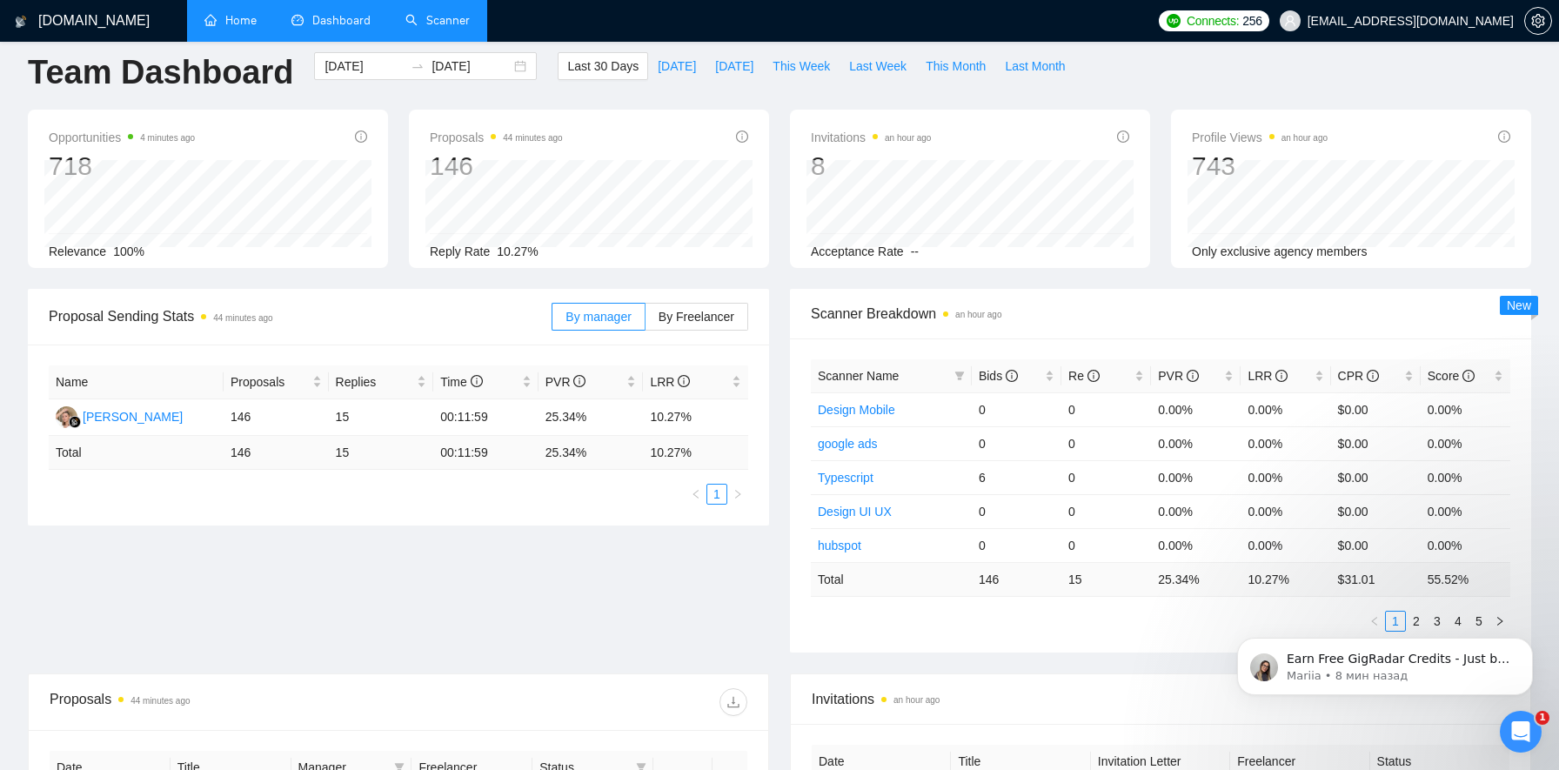
scroll to position [0, 0]
